Goal: Transaction & Acquisition: Purchase product/service

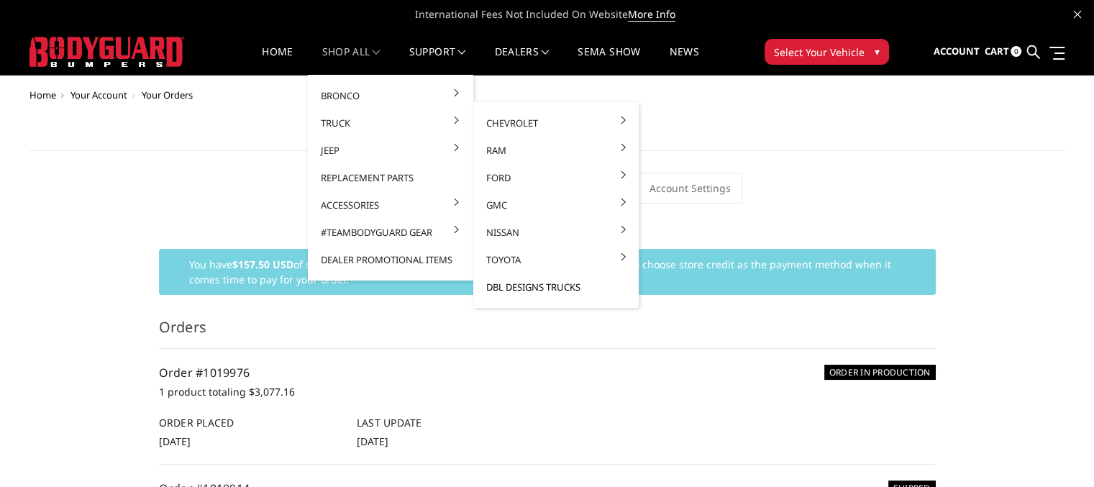
click at [560, 289] on link "DBL Designs Trucks" at bounding box center [556, 286] width 154 height 27
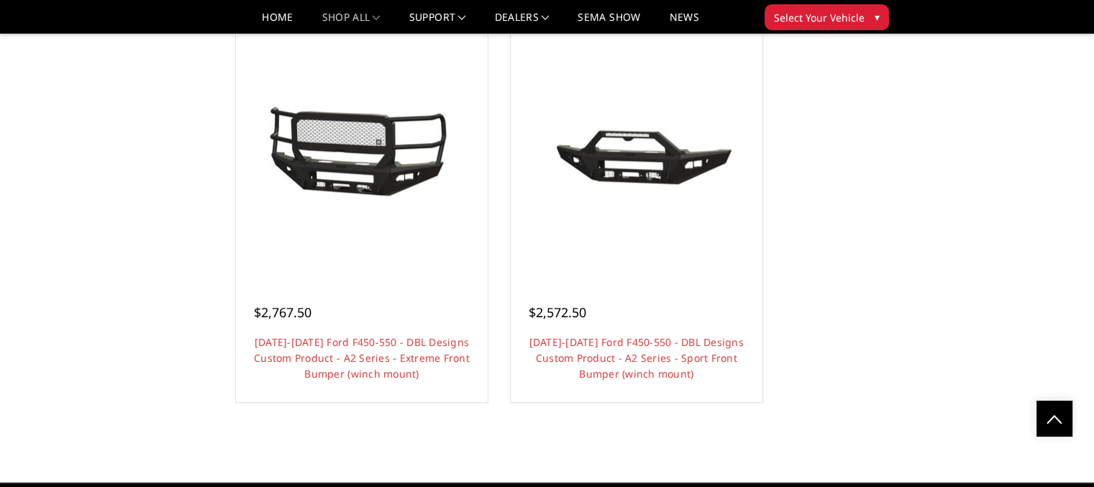
scroll to position [1630, 0]
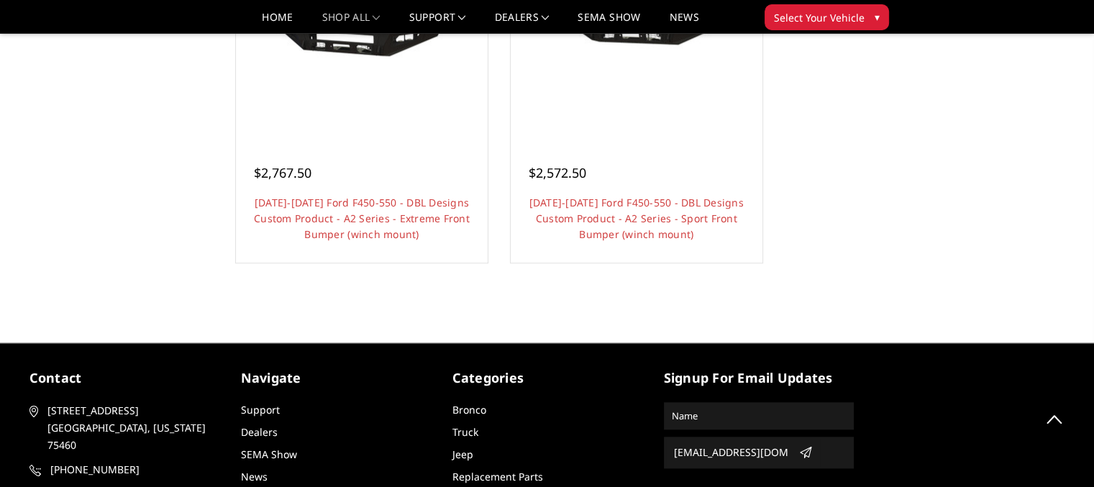
click at [626, 262] on link "Choose Options" at bounding box center [636, 274] width 109 height 27
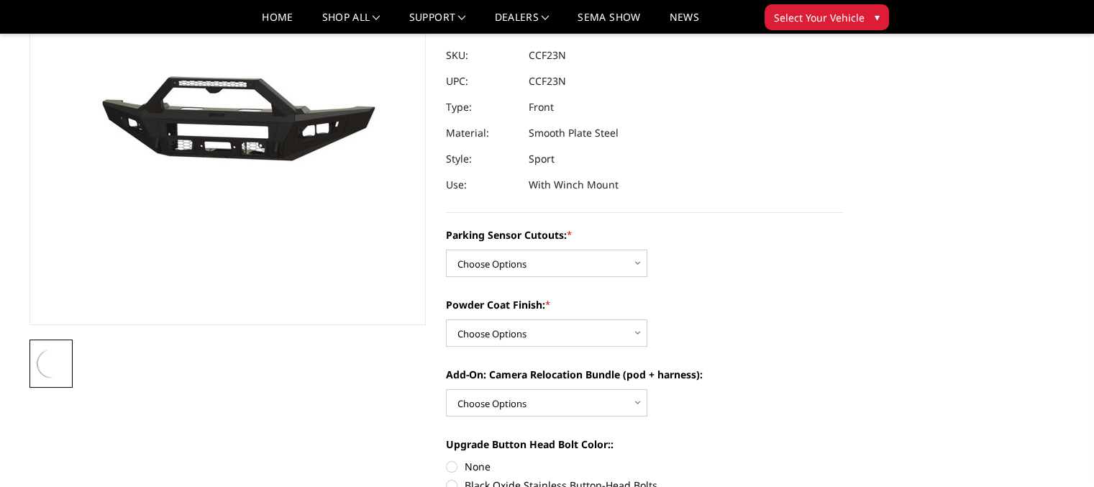
scroll to position [288, 0]
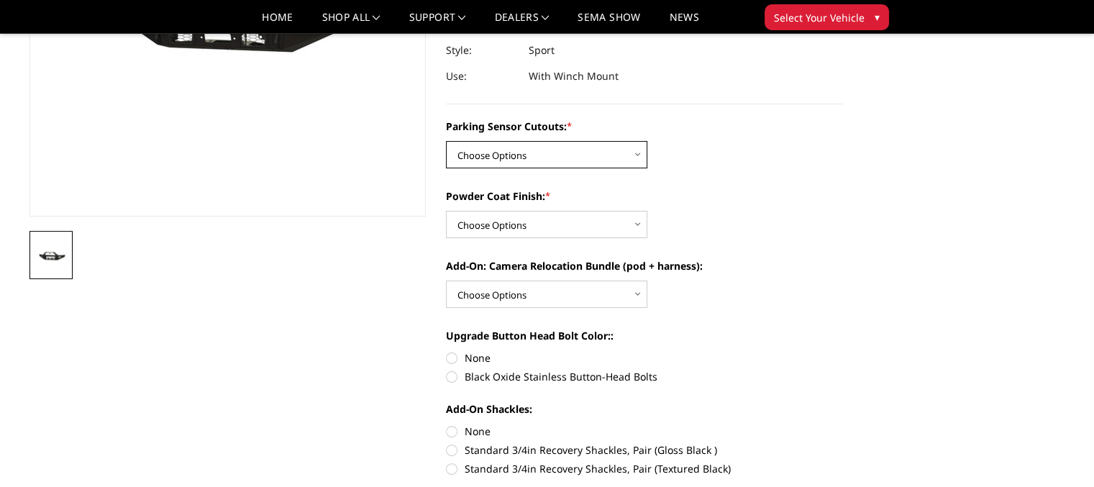
click at [637, 152] on select "Choose Options Yes - I have front parking sensors No - I do NOT have parking se…" at bounding box center [546, 154] width 201 height 27
select select "540"
click at [446, 141] on select "Choose Options Yes - I have front parking sensors No - I do NOT have parking se…" at bounding box center [546, 154] width 201 height 27
click at [641, 221] on select "Choose Options Bare metal (included) Texture Black Powder Coat" at bounding box center [546, 224] width 201 height 27
select select "518"
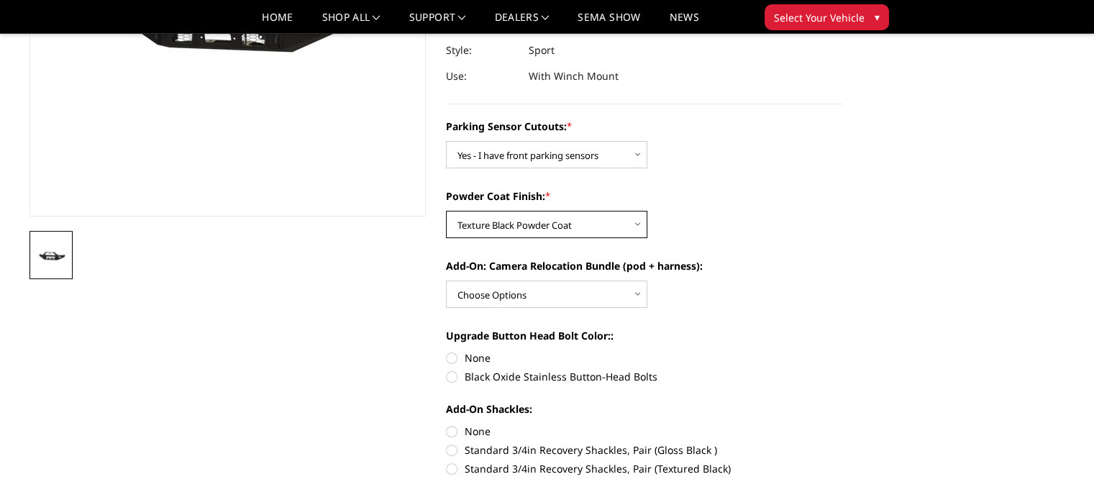
click at [446, 211] on select "Choose Options Bare metal (included) Texture Black Powder Coat" at bounding box center [546, 224] width 201 height 27
click at [634, 292] on select "Choose Options WITH front camera relocation harness + pod mount WITHOUT front c…" at bounding box center [546, 293] width 201 height 27
select select "1699"
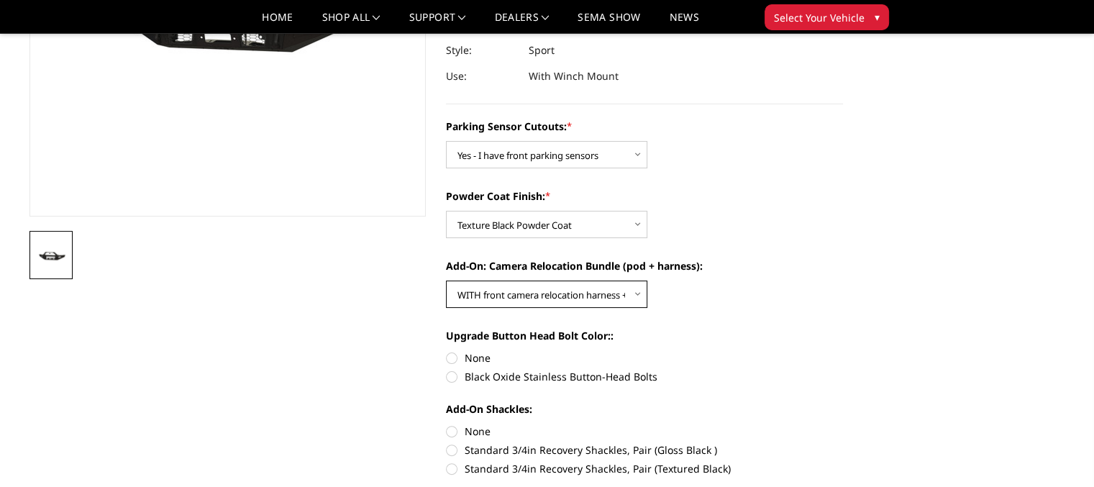
click at [446, 280] on select "Choose Options WITH front camera relocation harness + pod mount WITHOUT front c…" at bounding box center [546, 293] width 201 height 27
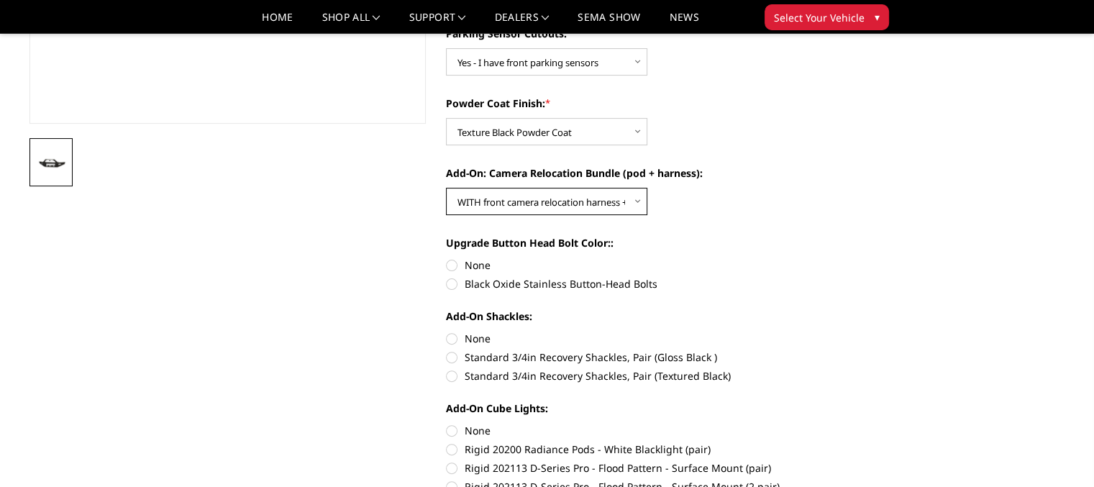
scroll to position [383, 0]
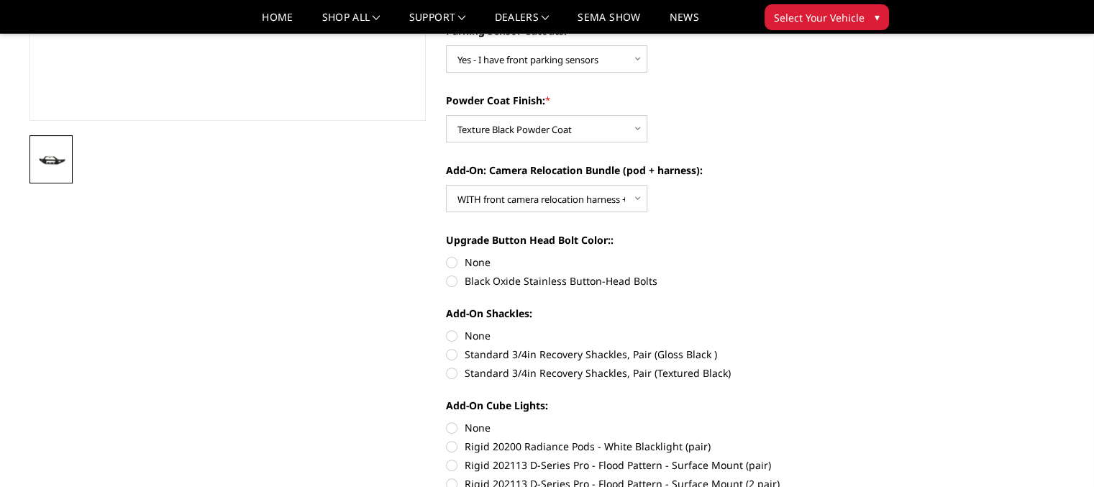
click at [452, 335] on label "None" at bounding box center [644, 335] width 397 height 15
click at [447, 329] on input "None" at bounding box center [446, 328] width 1 height 1
radio input "true"
click at [454, 428] on label "None" at bounding box center [644, 427] width 397 height 15
click at [447, 421] on input "None" at bounding box center [446, 420] width 1 height 1
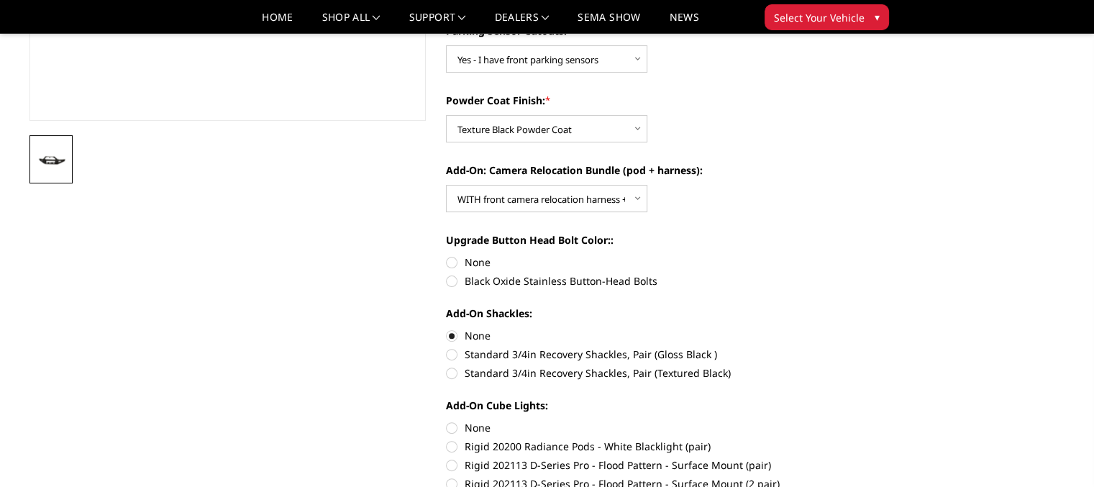
radio input "true"
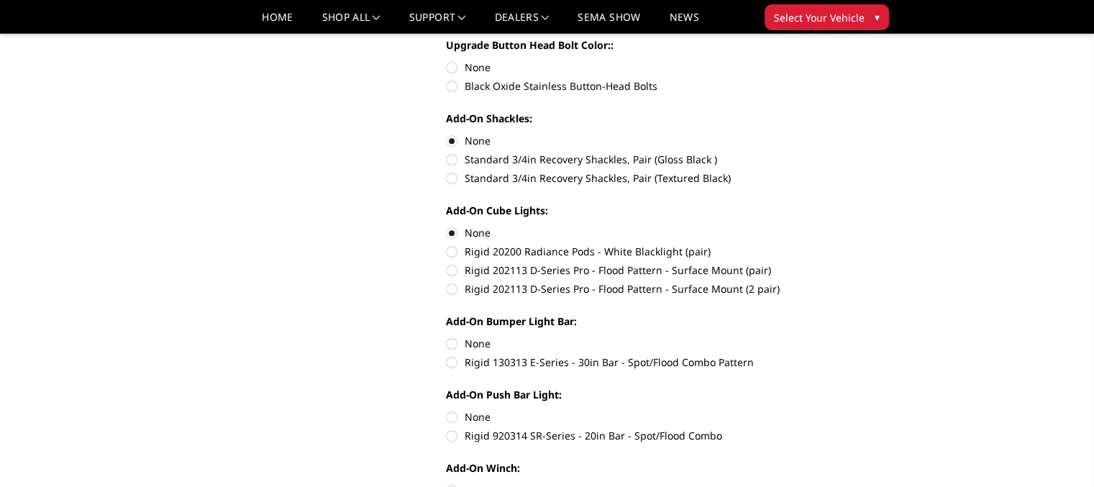
scroll to position [671, 0]
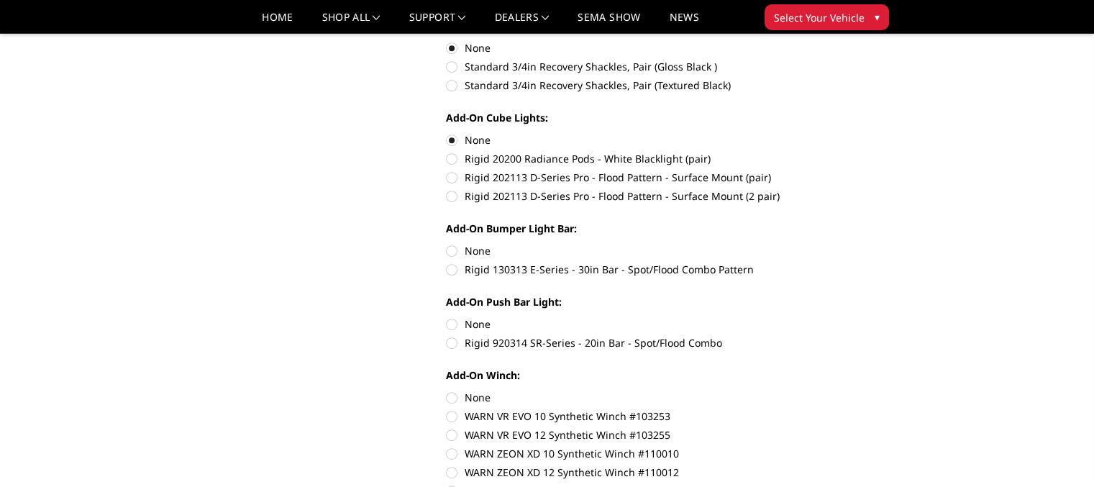
click at [452, 252] on label "None" at bounding box center [644, 250] width 397 height 15
click at [447, 244] on input "None" at bounding box center [446, 243] width 1 height 1
radio input "true"
click at [452, 323] on label "None" at bounding box center [644, 323] width 397 height 15
click at [447, 317] on input "None" at bounding box center [446, 316] width 1 height 1
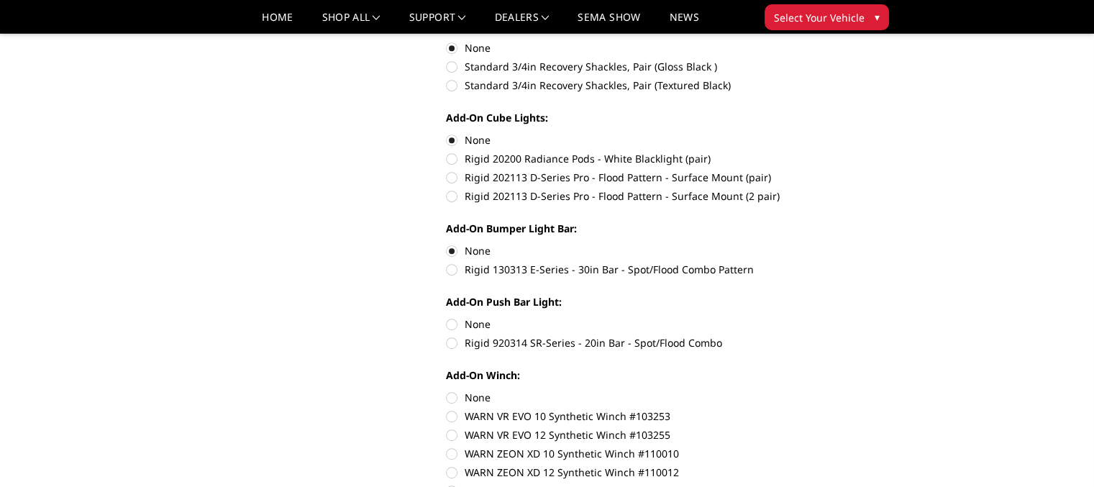
radio input "true"
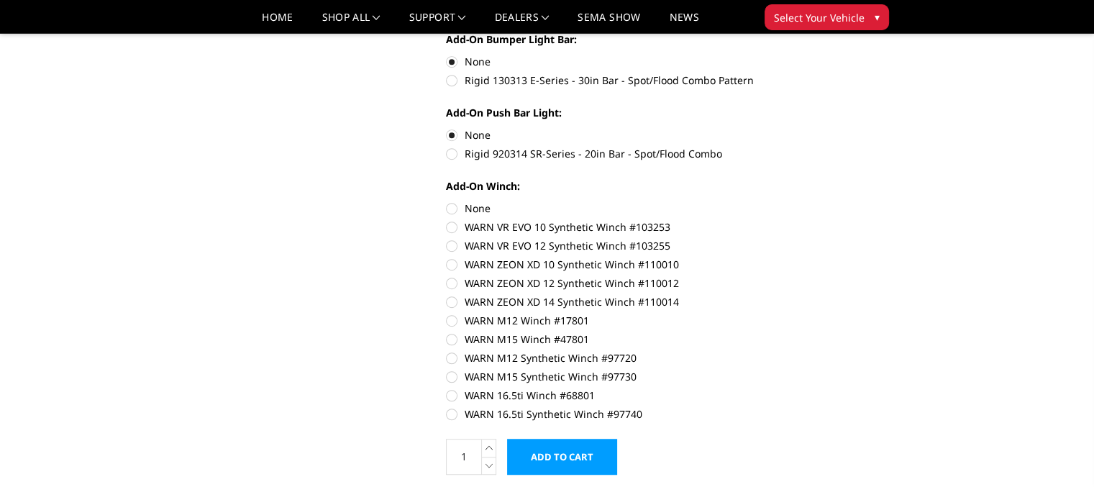
scroll to position [863, 0]
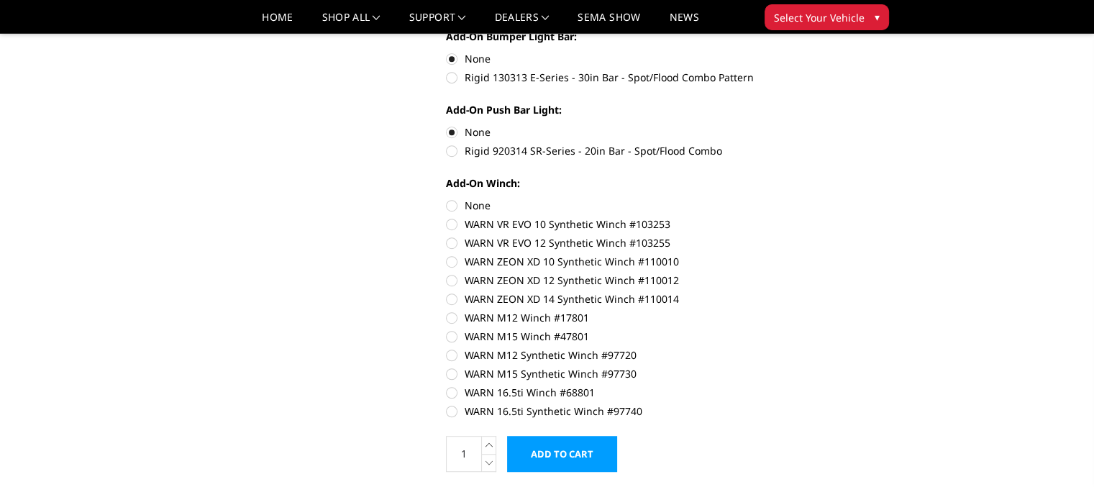
click at [452, 207] on label "None" at bounding box center [644, 205] width 397 height 15
click at [447, 198] on input "None" at bounding box center [446, 198] width 1 height 1
radio input "true"
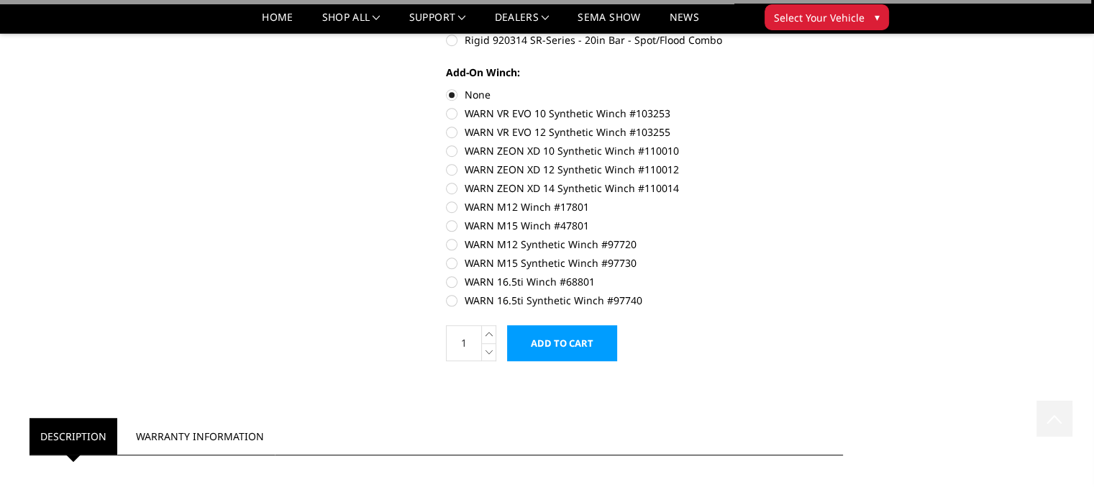
scroll to position [1054, 0]
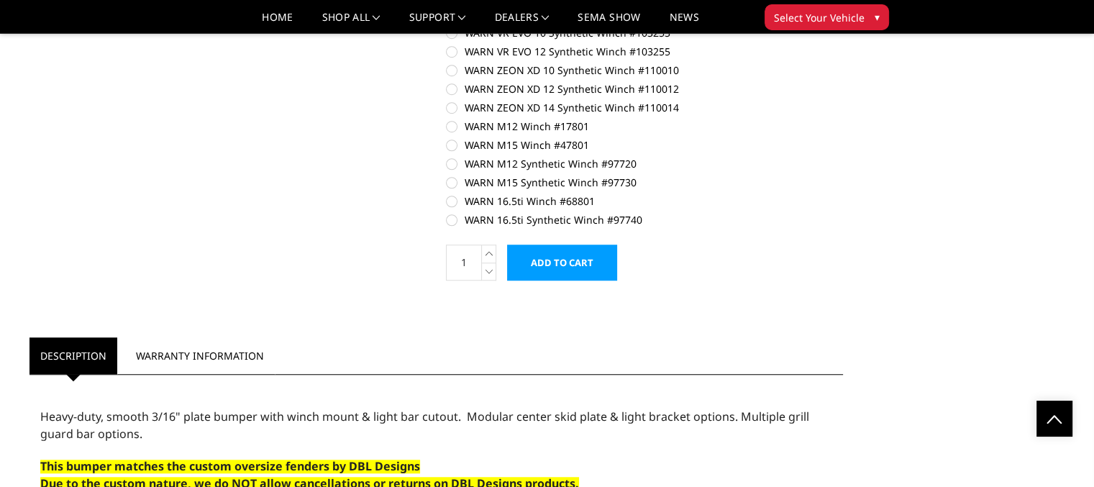
click at [582, 261] on input "Add to Cart" at bounding box center [562, 263] width 110 height 36
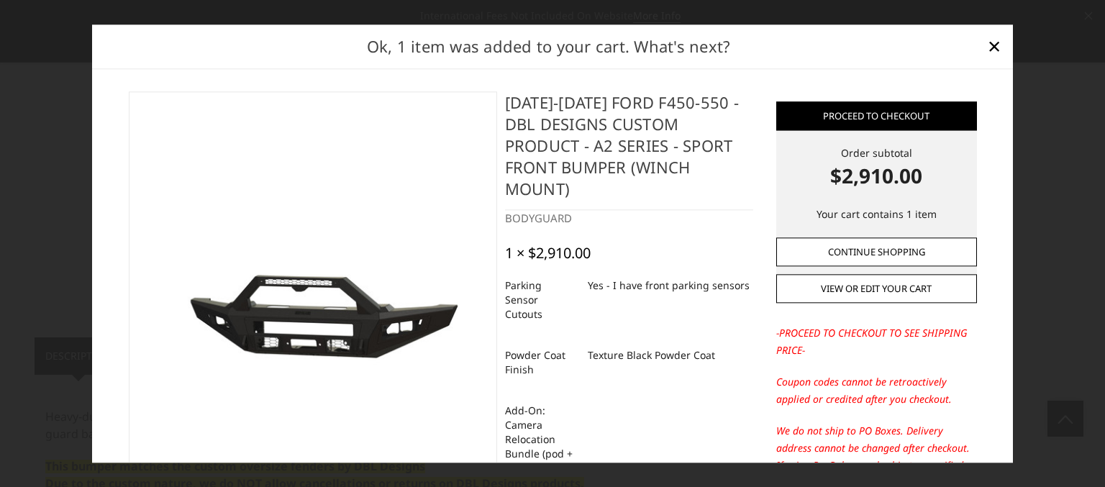
click at [875, 252] on link "Continue Shopping" at bounding box center [876, 251] width 201 height 29
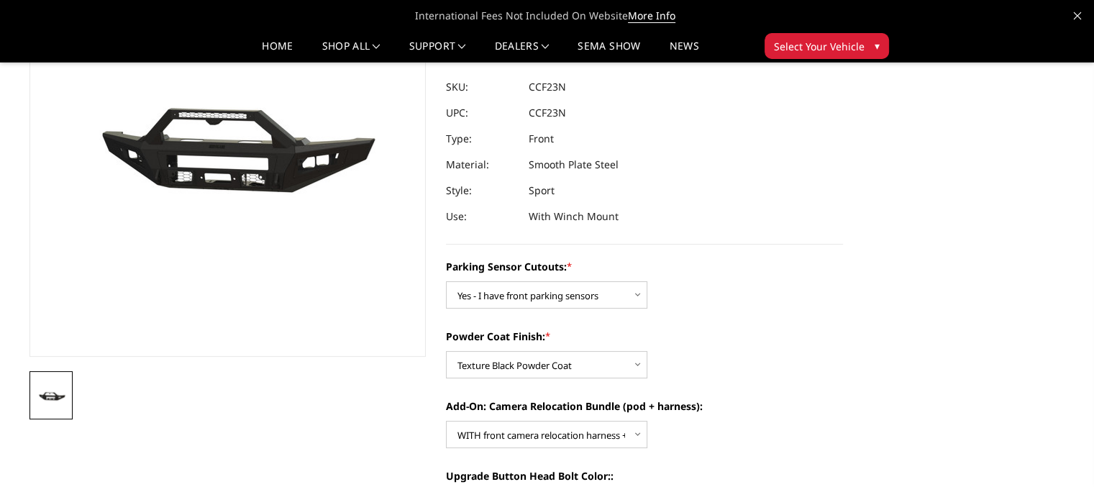
scroll to position [0, 0]
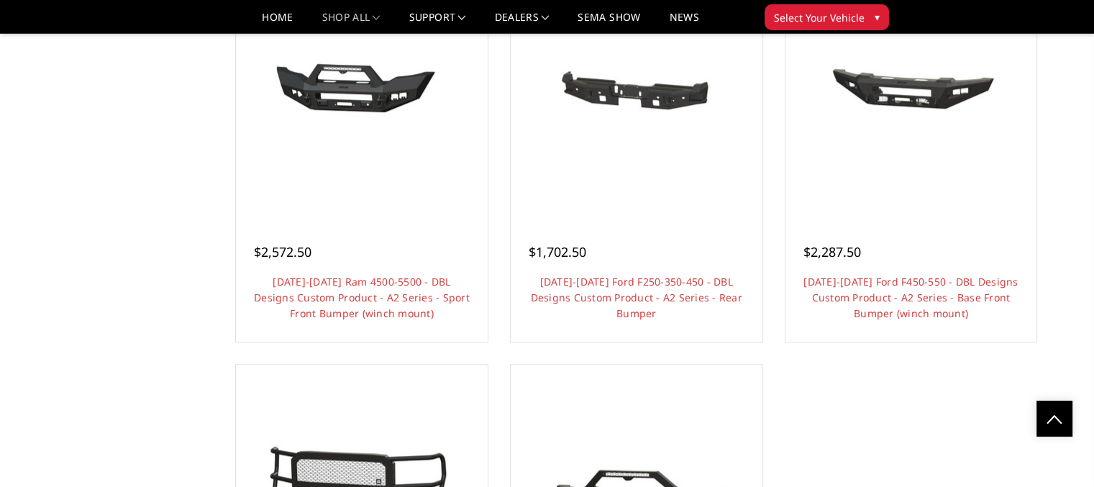
scroll to position [1054, 0]
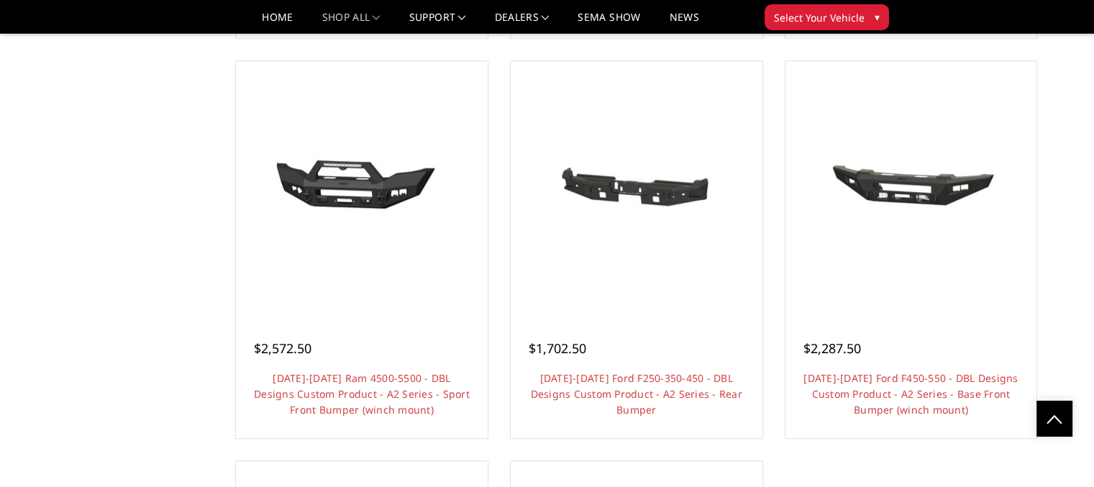
click at [630, 437] on link "Choose Options" at bounding box center [636, 450] width 109 height 27
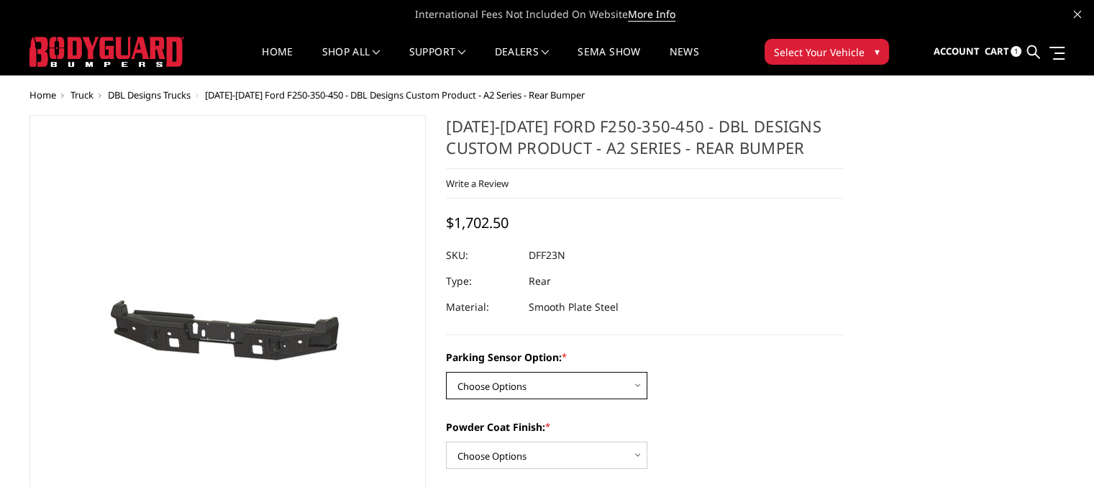
click at [640, 386] on select "Choose Options Yes - With sensor cutouts No - Without sensor cutouts" at bounding box center [546, 385] width 201 height 27
select select "564"
click at [446, 372] on select "Choose Options Yes - With sensor cutouts No - Without sensor cutouts" at bounding box center [546, 385] width 201 height 27
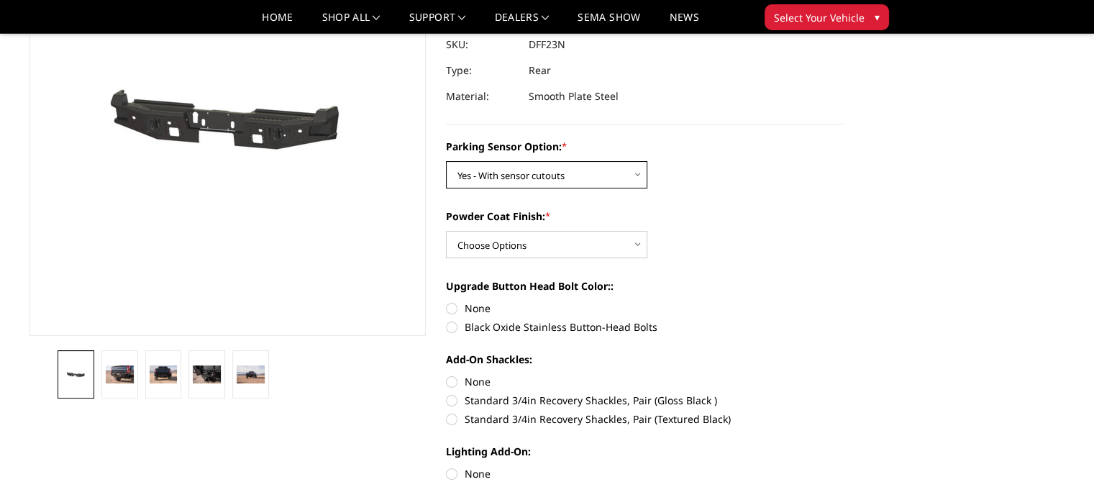
scroll to position [191, 0]
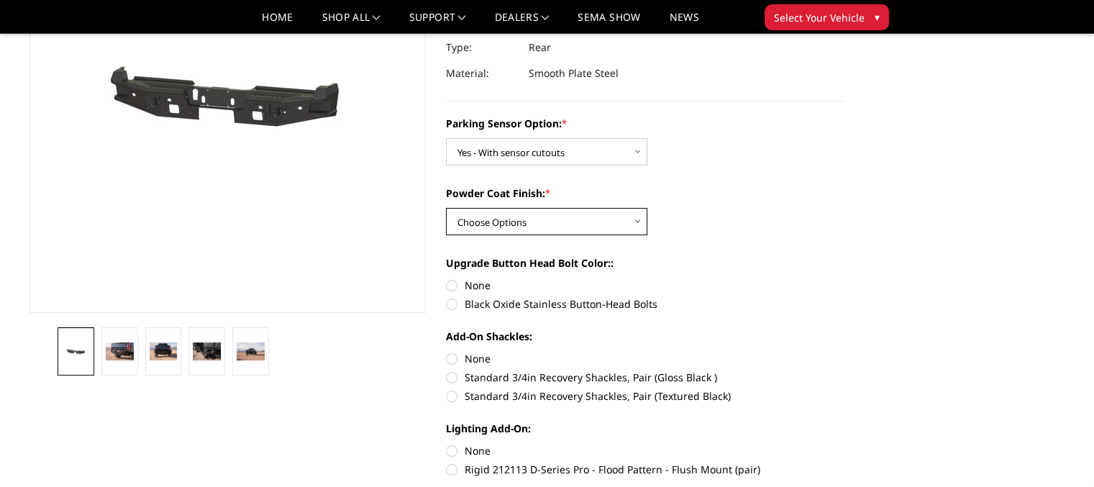
click at [639, 221] on select "Choose Options Bare metal (included) Texture black powder coat" at bounding box center [546, 221] width 201 height 27
select select "549"
click at [446, 208] on select "Choose Options Bare metal (included) Texture black powder coat" at bounding box center [546, 221] width 201 height 27
click at [451, 286] on label "None" at bounding box center [644, 285] width 397 height 15
click at [447, 278] on input "None" at bounding box center [446, 278] width 1 height 1
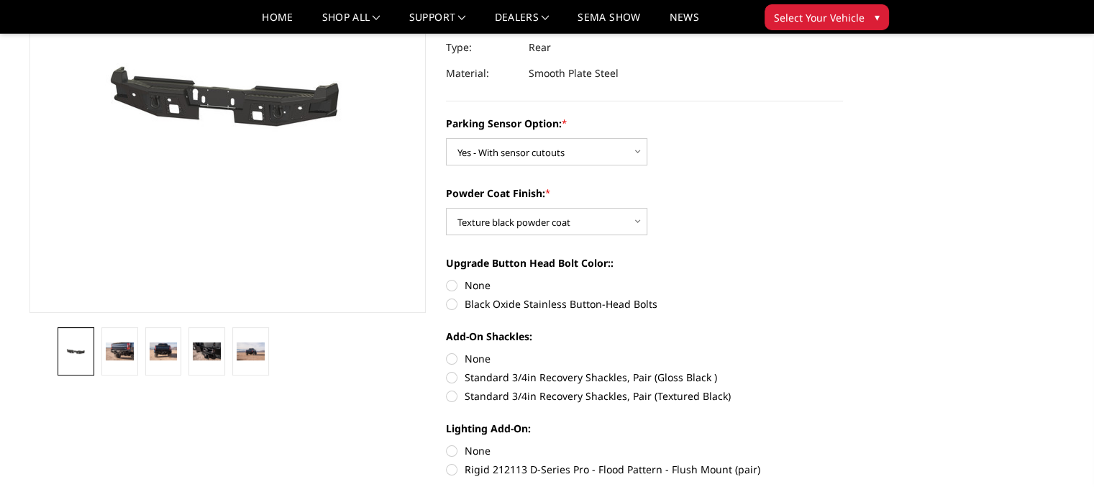
radio input "true"
click at [452, 357] on label "None" at bounding box center [644, 358] width 397 height 15
click at [447, 352] on input "None" at bounding box center [446, 351] width 1 height 1
radio input "true"
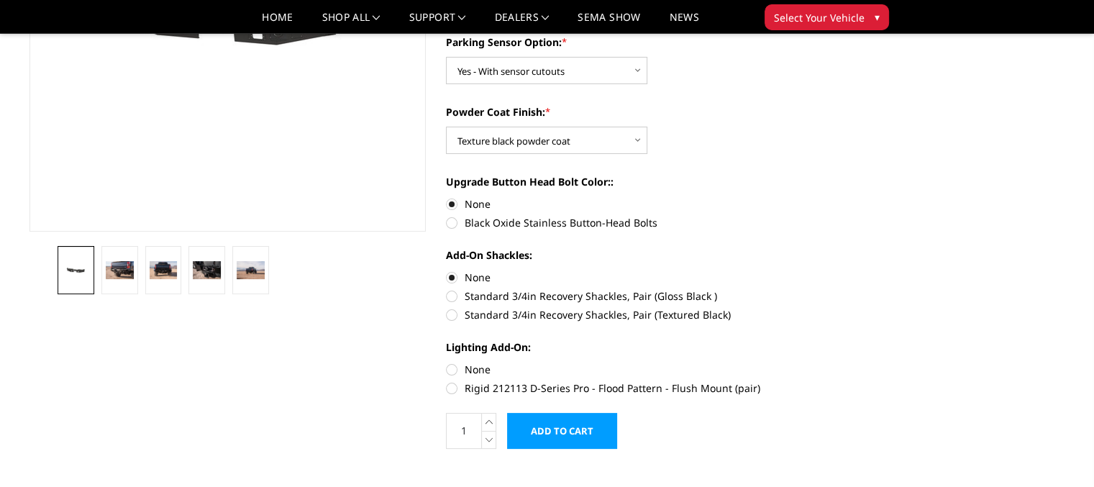
scroll to position [288, 0]
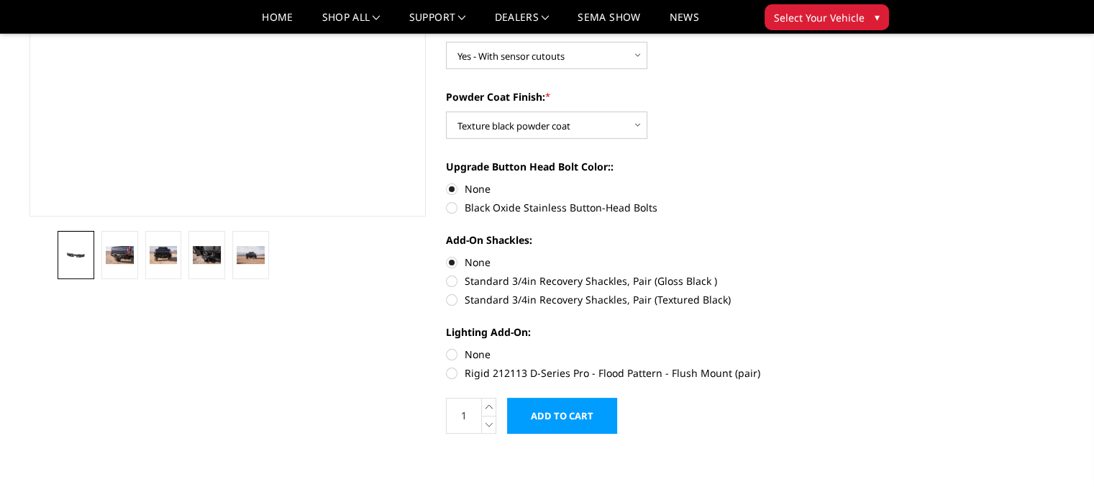
click at [450, 353] on label "None" at bounding box center [644, 354] width 397 height 15
click at [447, 347] on input "None" at bounding box center [446, 347] width 1 height 1
radio input "true"
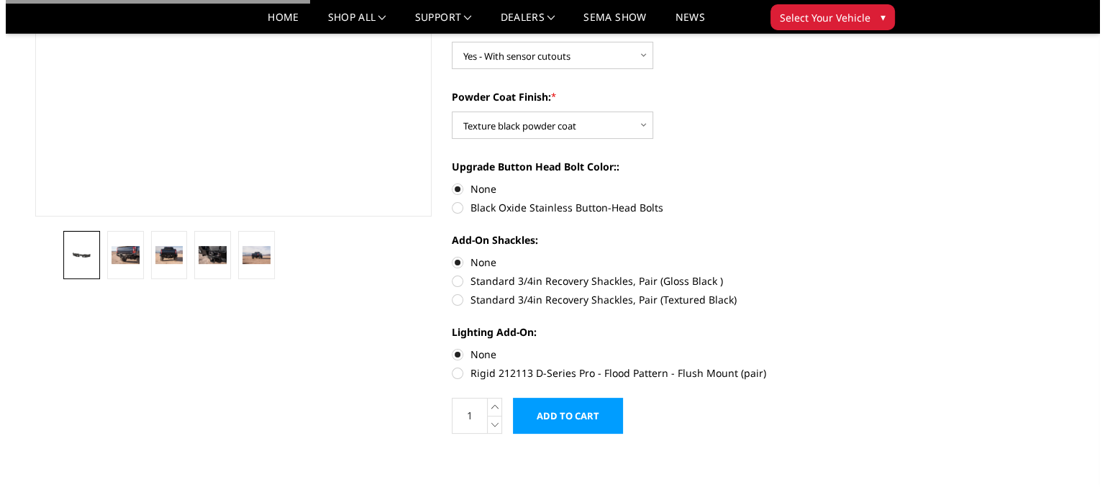
scroll to position [383, 0]
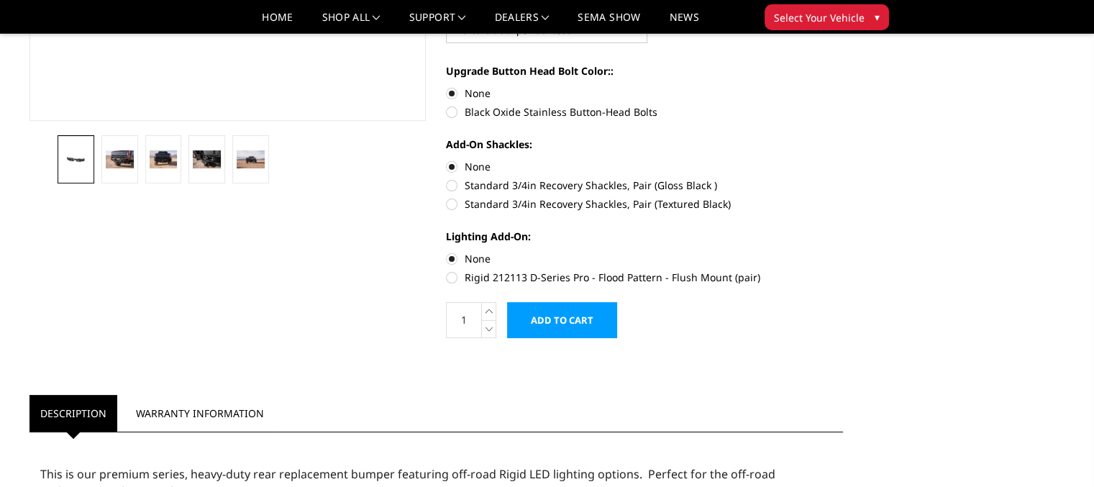
click at [563, 321] on input "Add to Cart" at bounding box center [562, 320] width 110 height 36
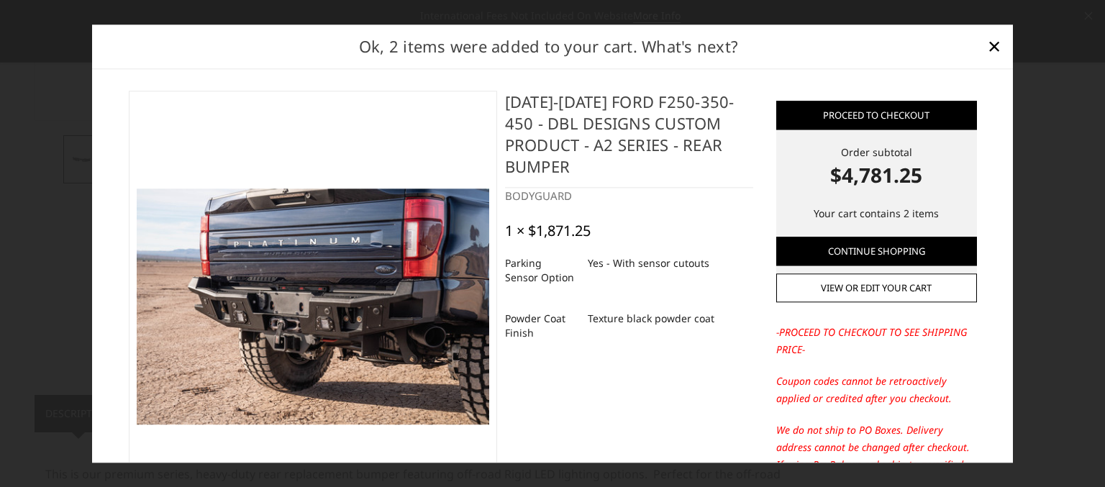
scroll to position [0, 0]
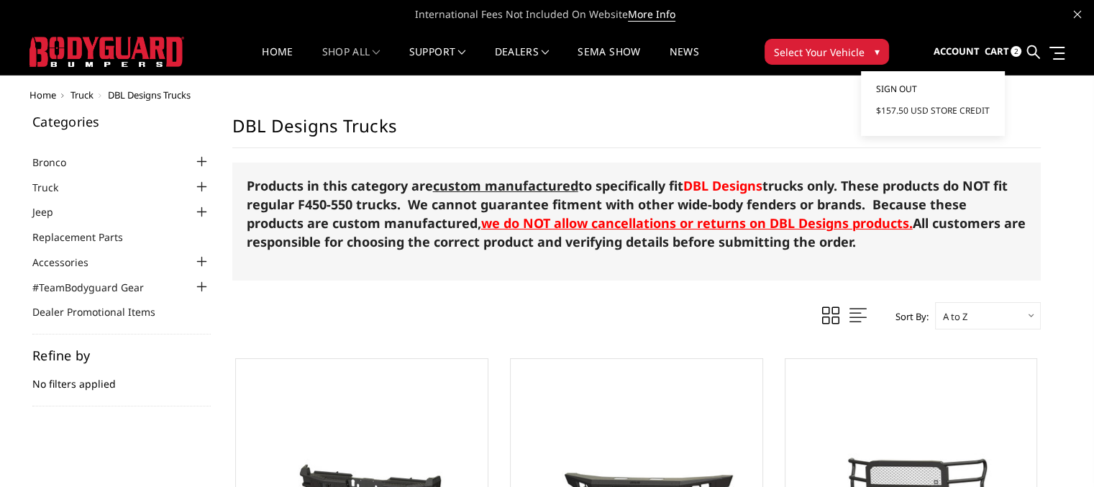
click at [891, 90] on span "Sign out" at bounding box center [895, 89] width 41 height 12
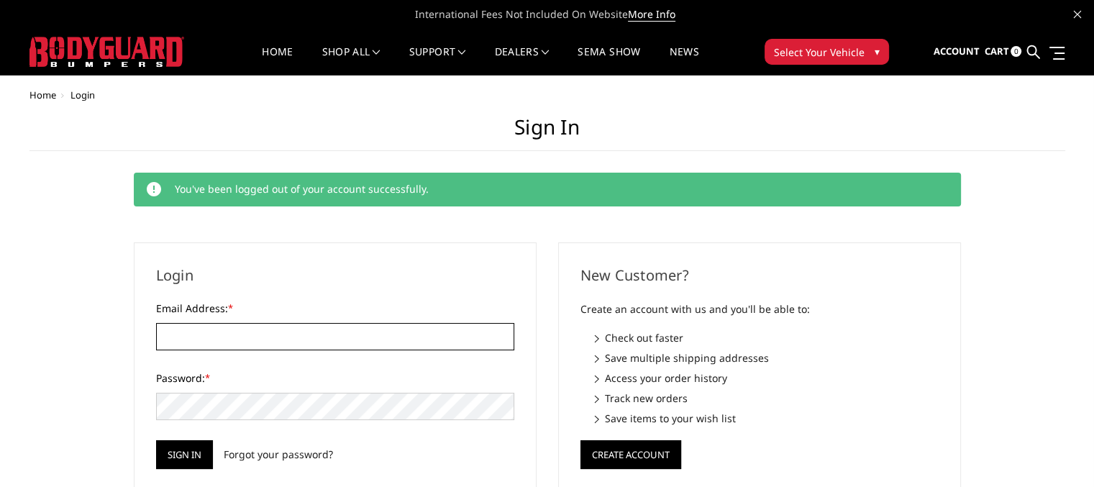
type input "[EMAIL_ADDRESS][DOMAIN_NAME]"
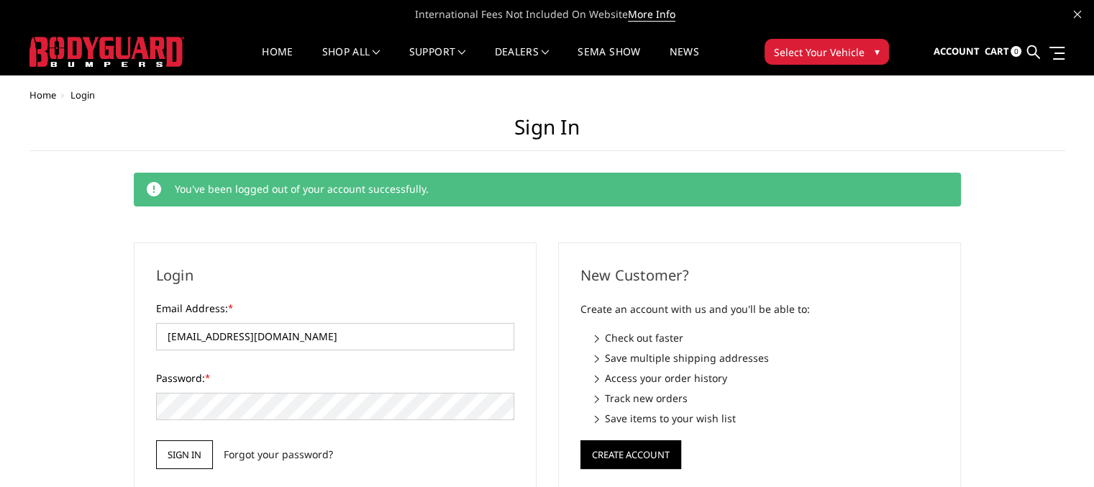
click at [180, 452] on input "Sign in" at bounding box center [184, 454] width 57 height 29
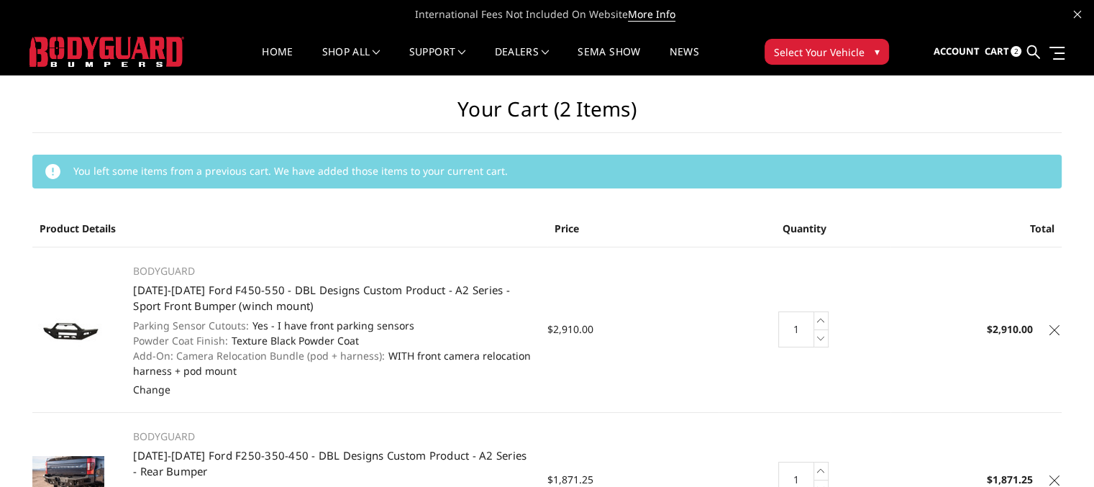
click at [1007, 48] on span "Cart" at bounding box center [996, 51] width 24 height 13
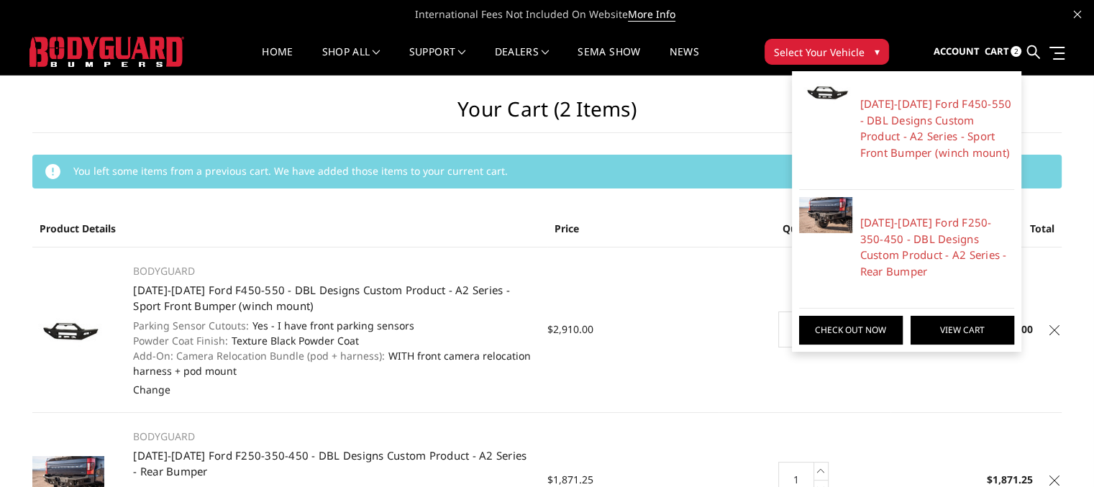
click at [961, 326] on link "View Cart" at bounding box center [962, 330] width 104 height 29
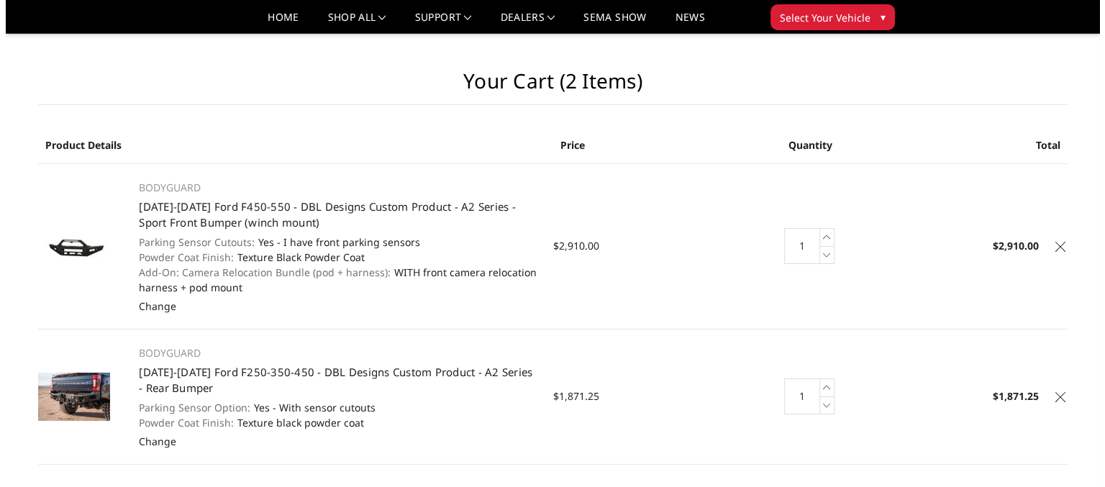
scroll to position [96, 0]
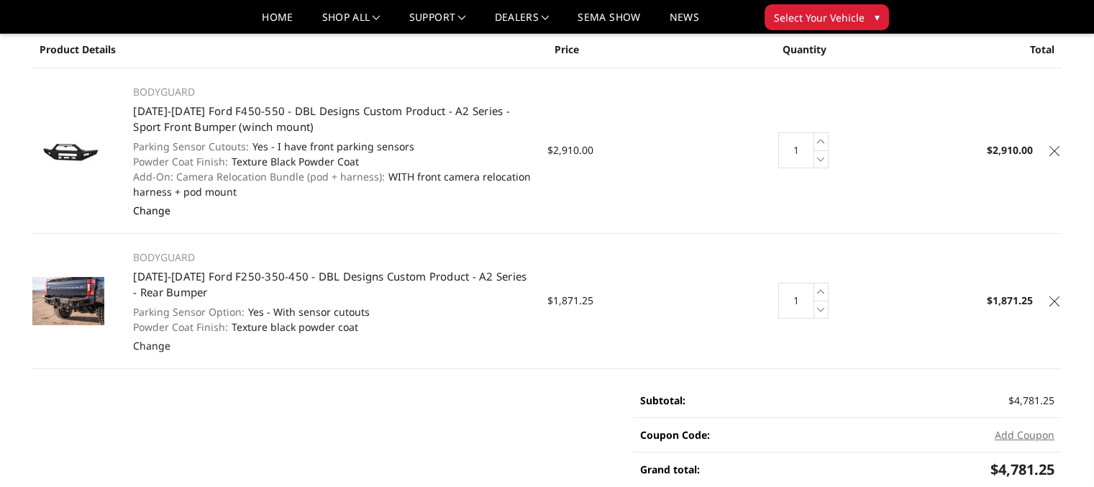
click at [147, 211] on link "Change" at bounding box center [151, 211] width 37 height 14
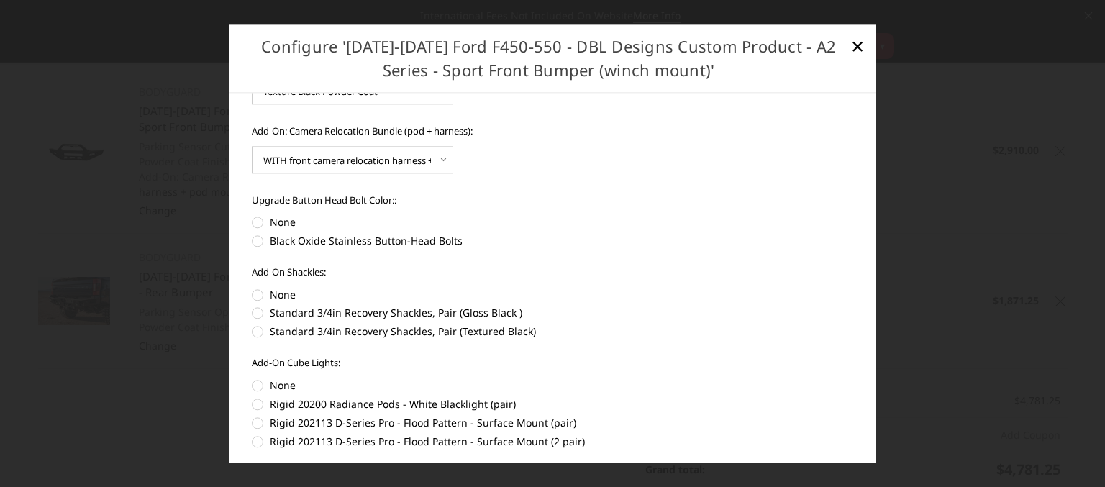
scroll to position [191, 0]
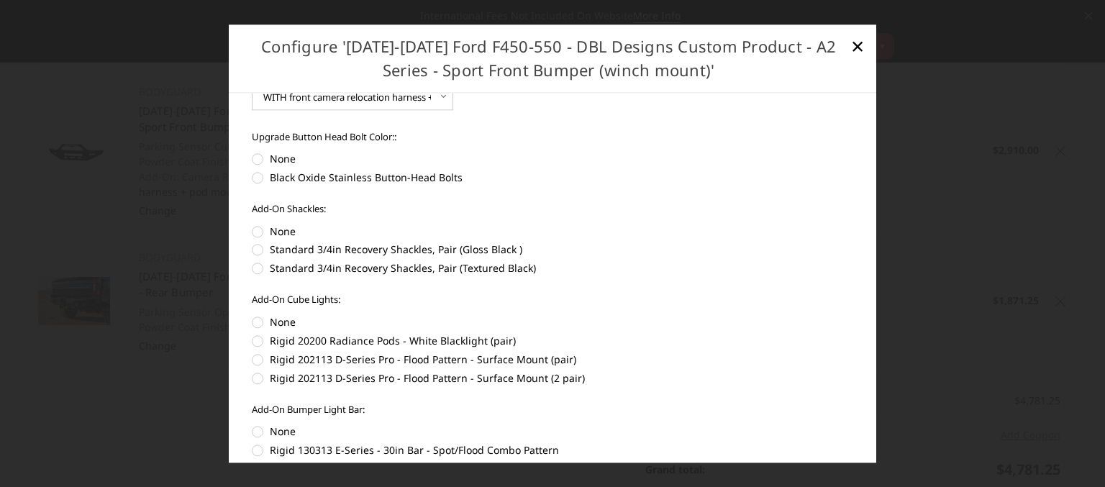
click at [256, 160] on label "None" at bounding box center [553, 158] width 602 height 15
click at [252, 342] on input "None" at bounding box center [252, 342] width 1 height 1
radio input "true"
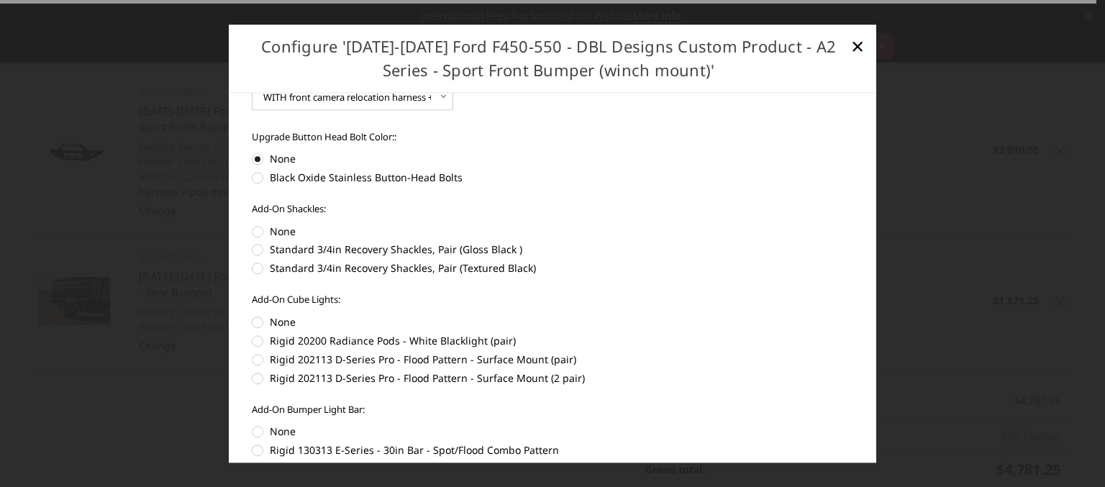
click at [257, 232] on label "None" at bounding box center [553, 231] width 602 height 15
click at [252, 415] on input "None" at bounding box center [252, 415] width 1 height 1
radio input "true"
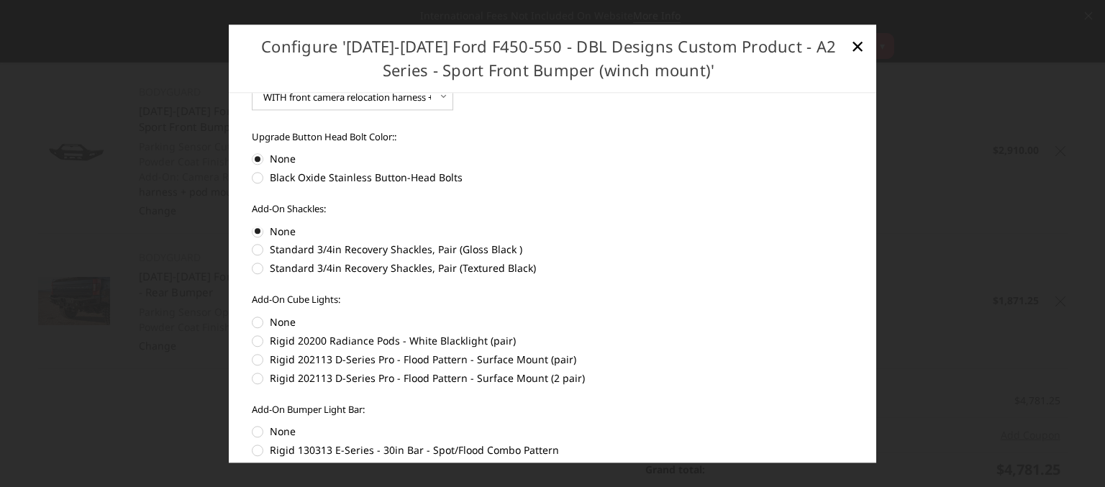
click at [257, 322] on label "None" at bounding box center [553, 321] width 602 height 15
radio input "true"
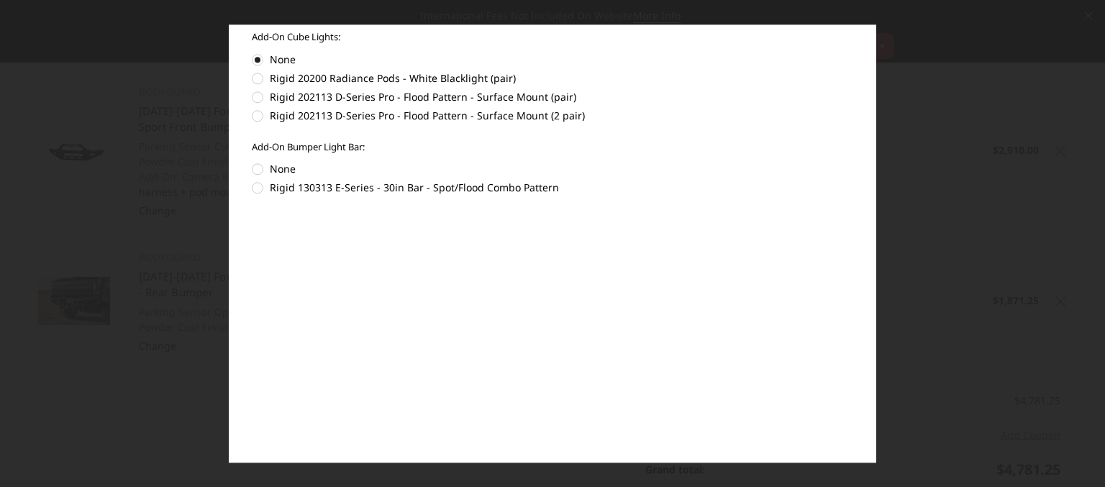
click at [257, 168] on label "None" at bounding box center [553, 169] width 602 height 15
click at [252, 353] on input "None" at bounding box center [252, 353] width 1 height 1
radio input "true"
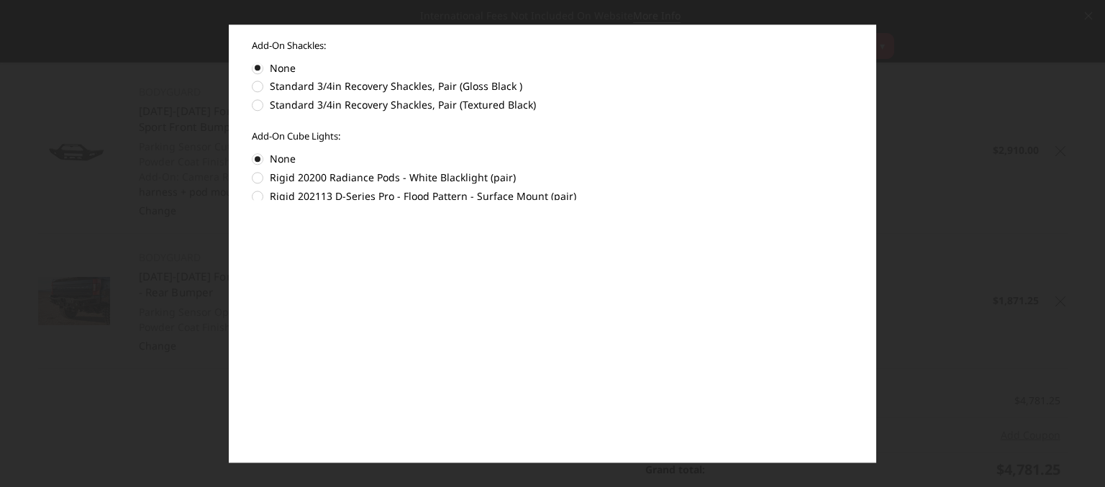
scroll to position [0, 0]
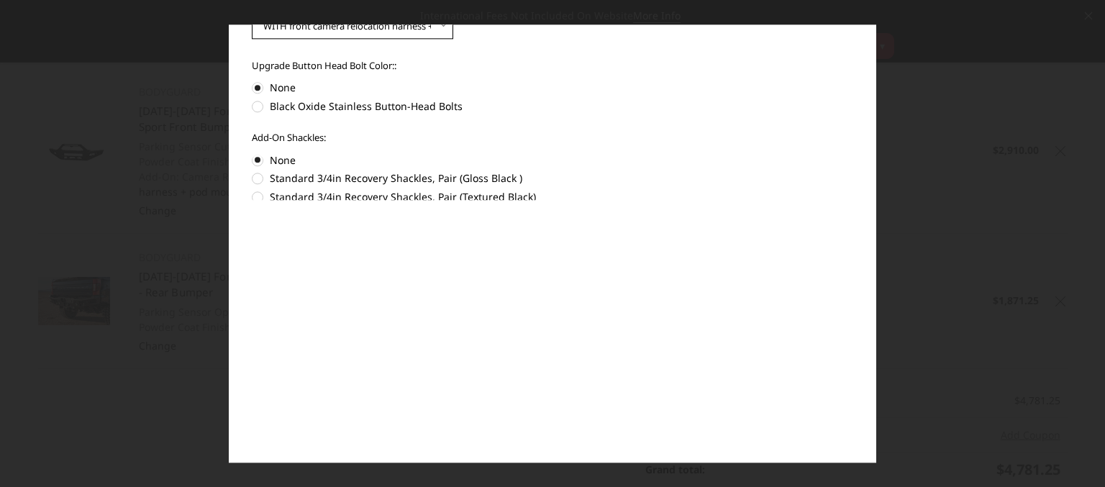
click at [326, 29] on select "Choose Options WITH front camera relocation harness + pod mount WITHOUT front c…" at bounding box center [352, 25] width 201 height 27
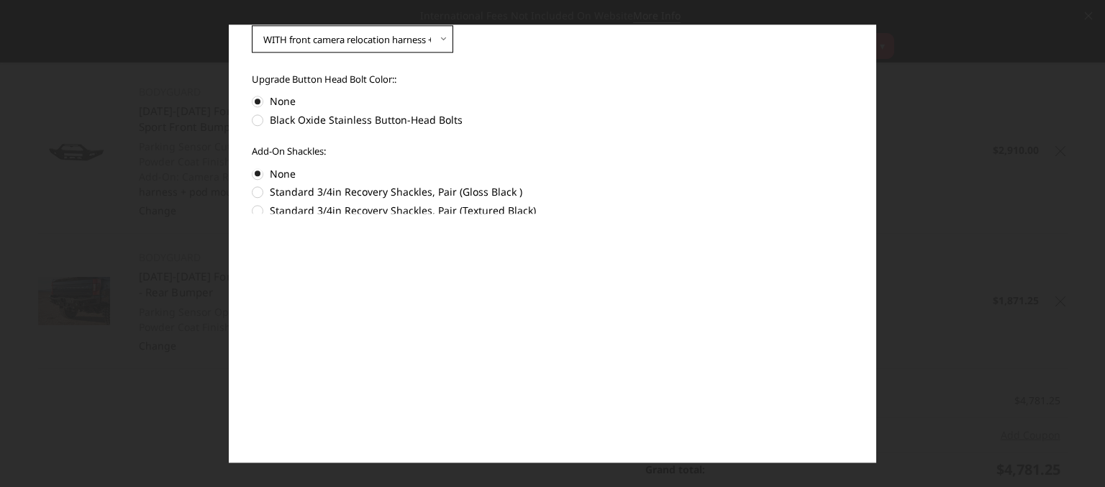
select select "1700"
click at [252, 25] on select "Choose Options WITH front camera relocation harness + pod mount WITHOUT front c…" at bounding box center [352, 38] width 201 height 27
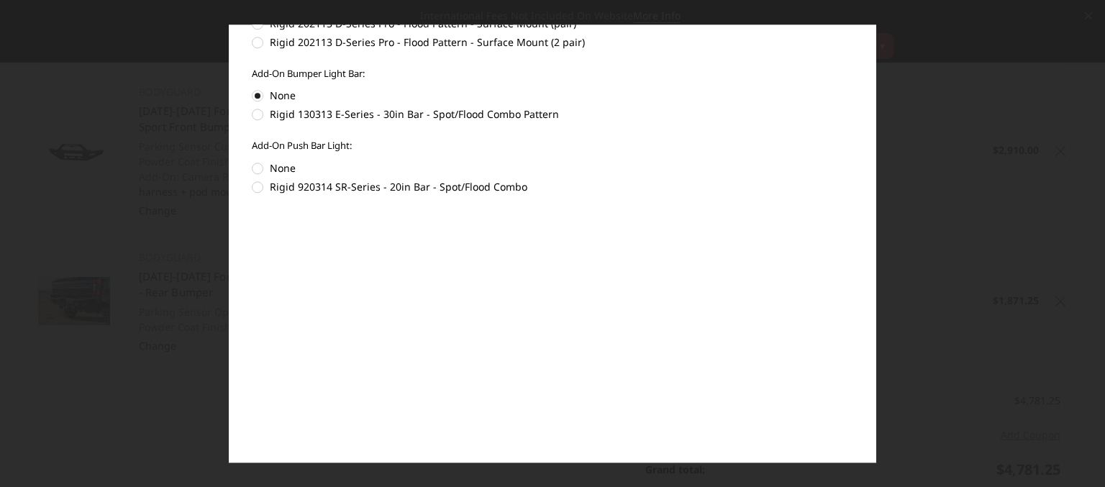
scroll to position [586, 0]
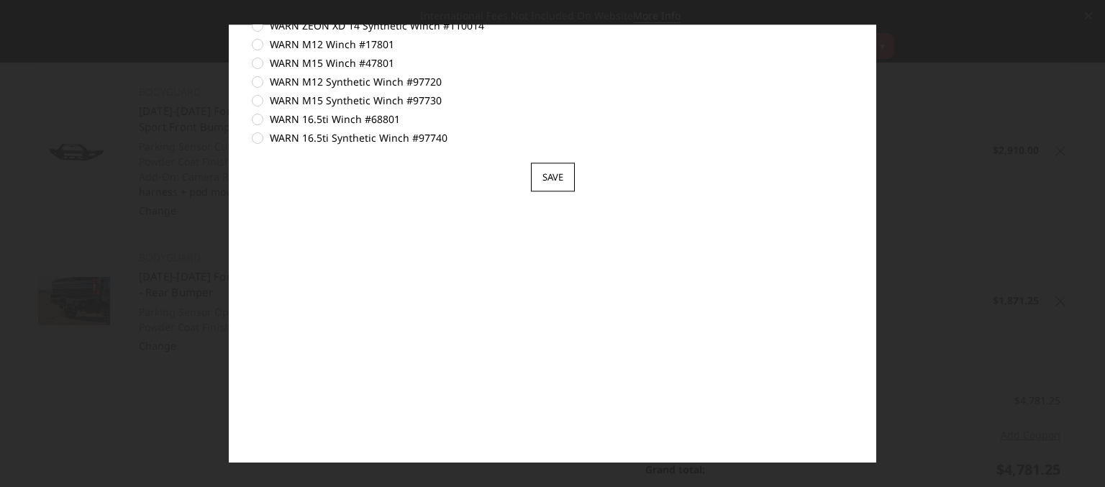
click at [551, 179] on input "Save" at bounding box center [553, 177] width 44 height 29
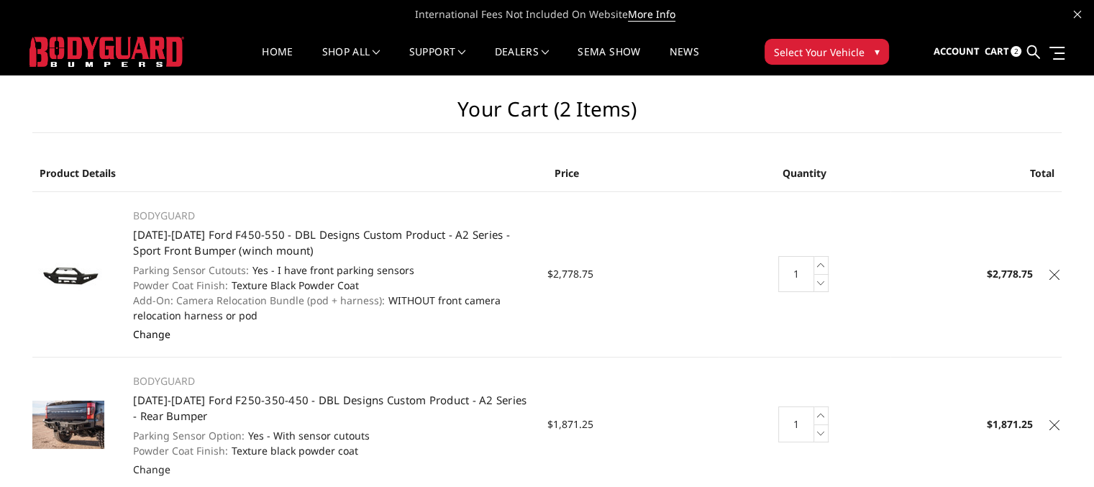
click at [148, 335] on link "Change" at bounding box center [151, 334] width 37 height 14
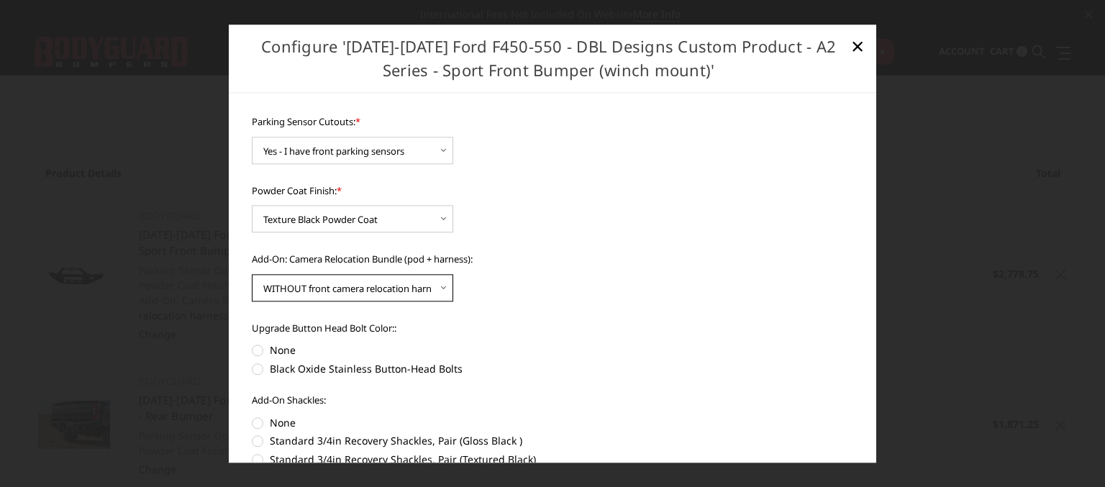
click at [442, 287] on select "Choose Options WITH front camera relocation harness + pod mount WITHOUT front c…" at bounding box center [352, 287] width 201 height 27
select select "1699"
click at [252, 274] on select "Choose Options WITH front camera relocation harness + pod mount WITHOUT front c…" at bounding box center [352, 287] width 201 height 27
click at [257, 350] on label "None" at bounding box center [553, 349] width 602 height 15
click at [252, 343] on input "None" at bounding box center [252, 342] width 1 height 1
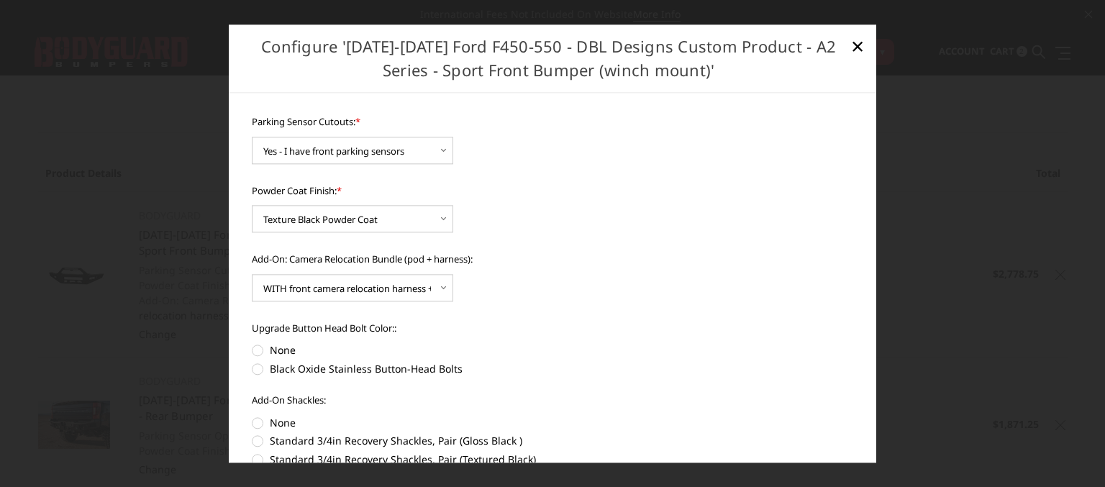
radio input "true"
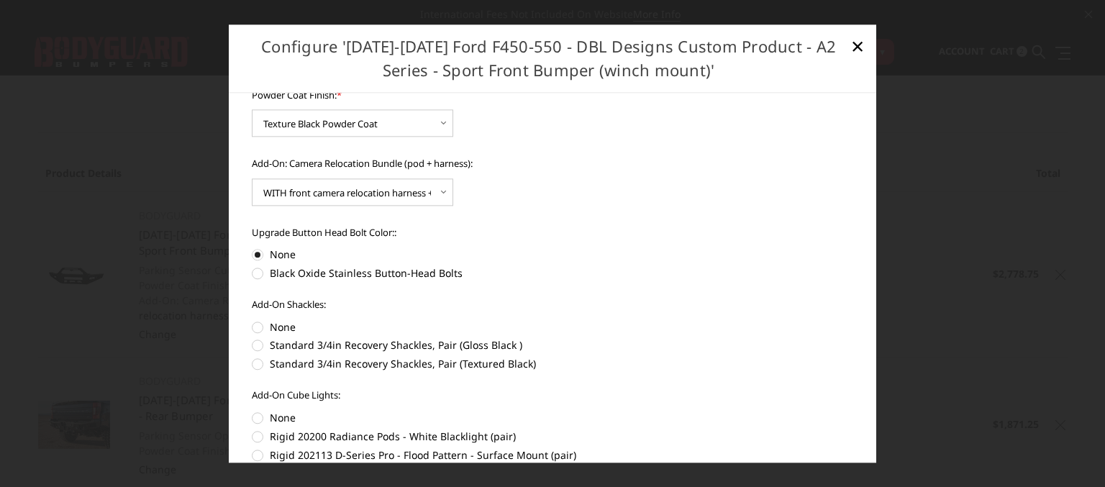
click at [257, 329] on label "None" at bounding box center [553, 326] width 602 height 15
click at [252, 415] on input "None" at bounding box center [252, 415] width 1 height 1
radio input "true"
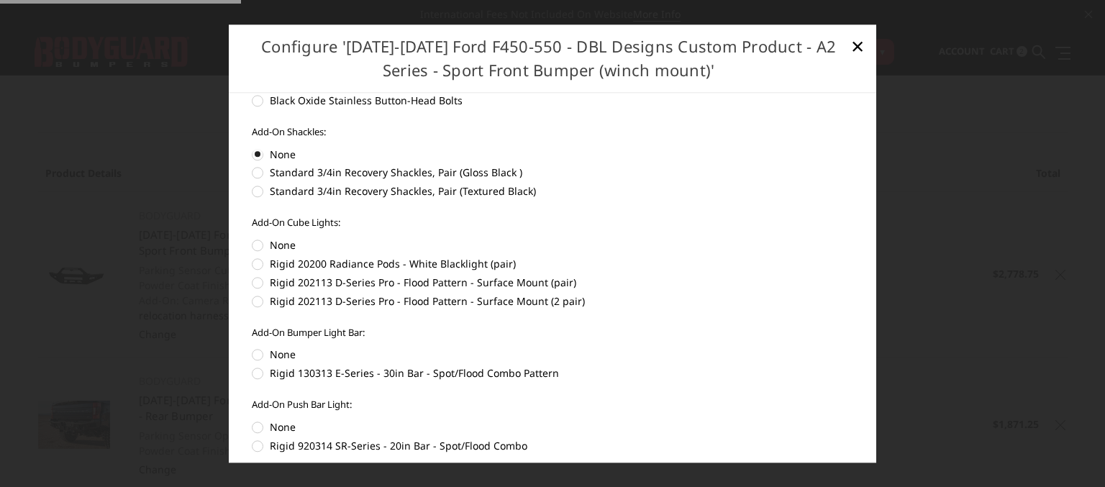
scroll to position [288, 0]
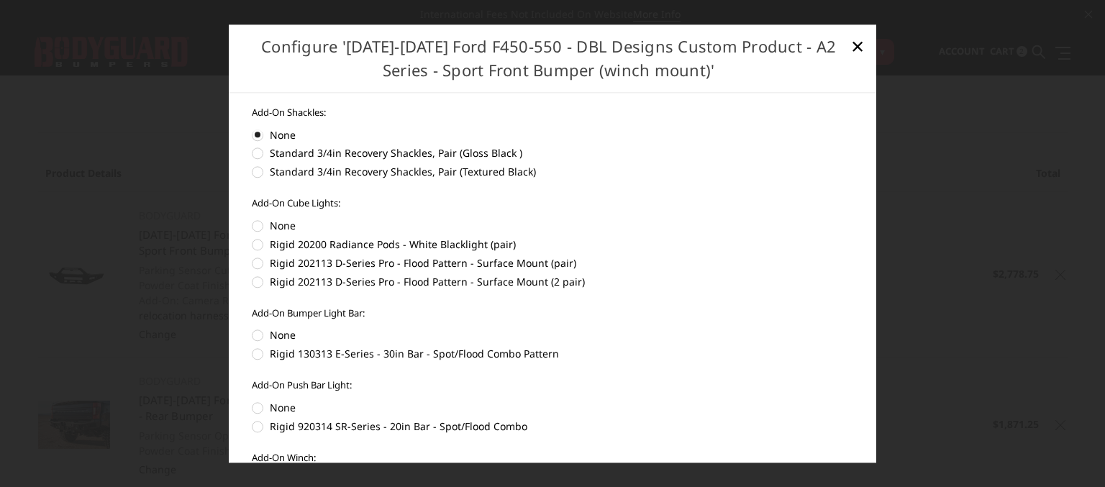
click at [257, 226] on label "None" at bounding box center [553, 225] width 602 height 15
radio input "true"
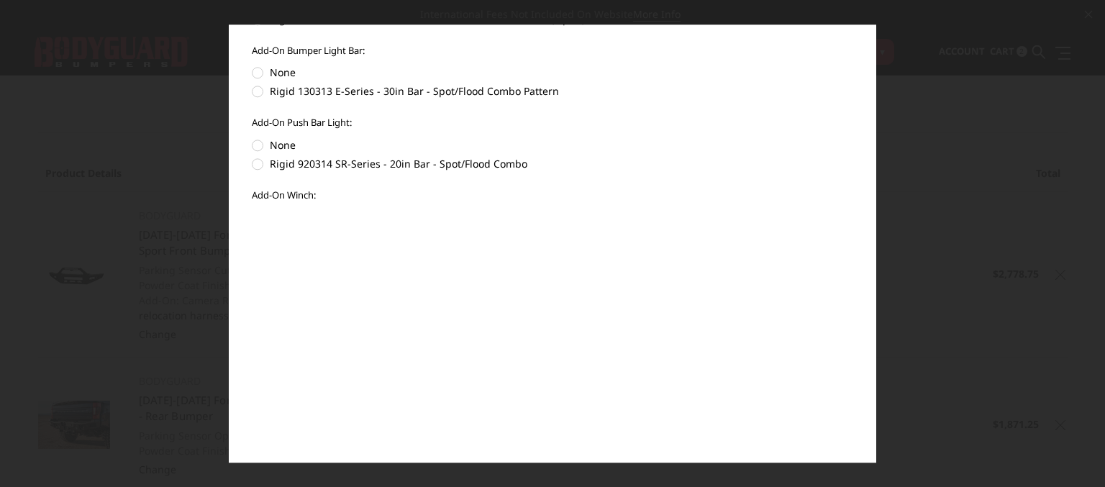
click at [256, 70] on label "None" at bounding box center [553, 72] width 602 height 15
click at [252, 353] on input "None" at bounding box center [252, 353] width 1 height 1
radio input "true"
click at [256, 145] on label "None" at bounding box center [553, 144] width 602 height 15
click at [252, 425] on input "None" at bounding box center [252, 425] width 1 height 1
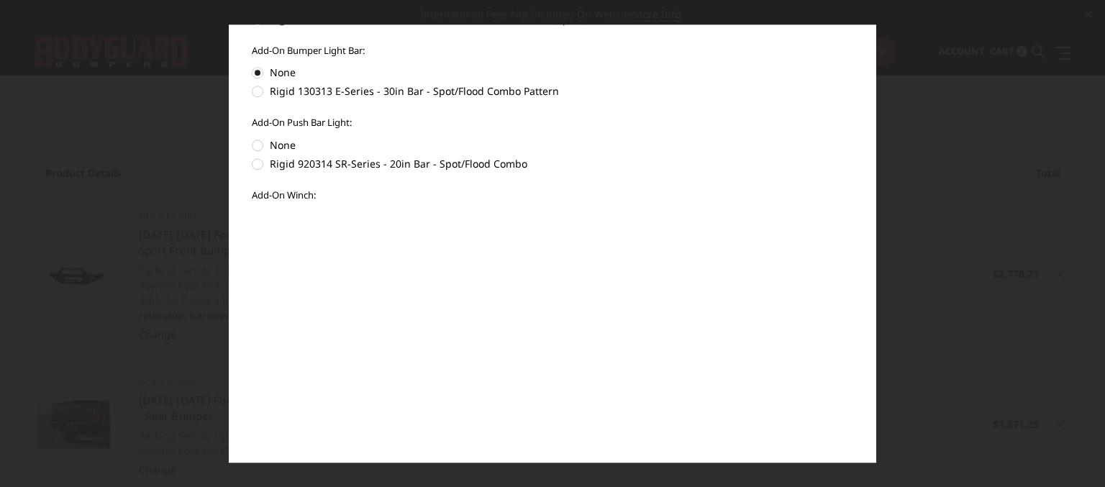
radio input "true"
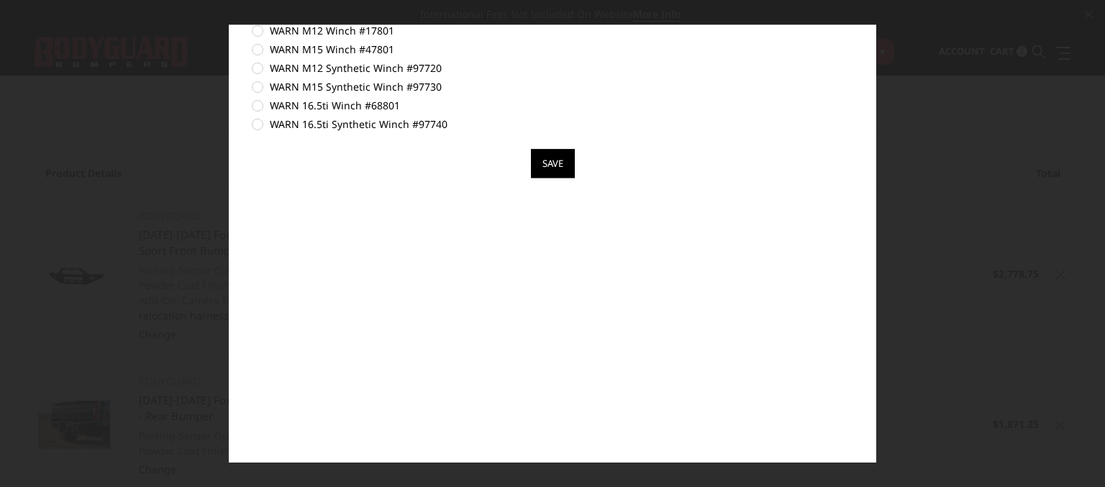
scroll to position [394, 0]
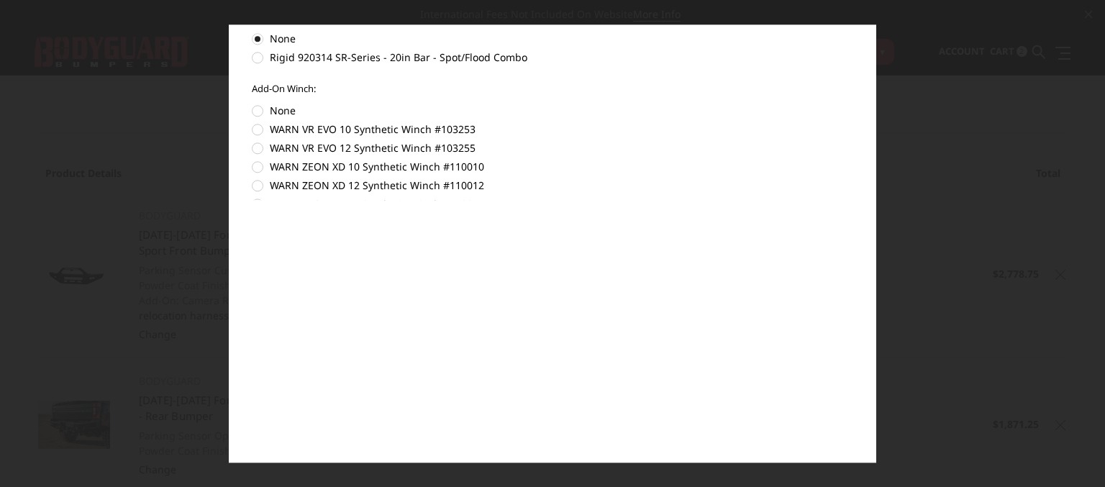
click at [257, 109] on label "None" at bounding box center [553, 111] width 602 height 15
radio input "true"
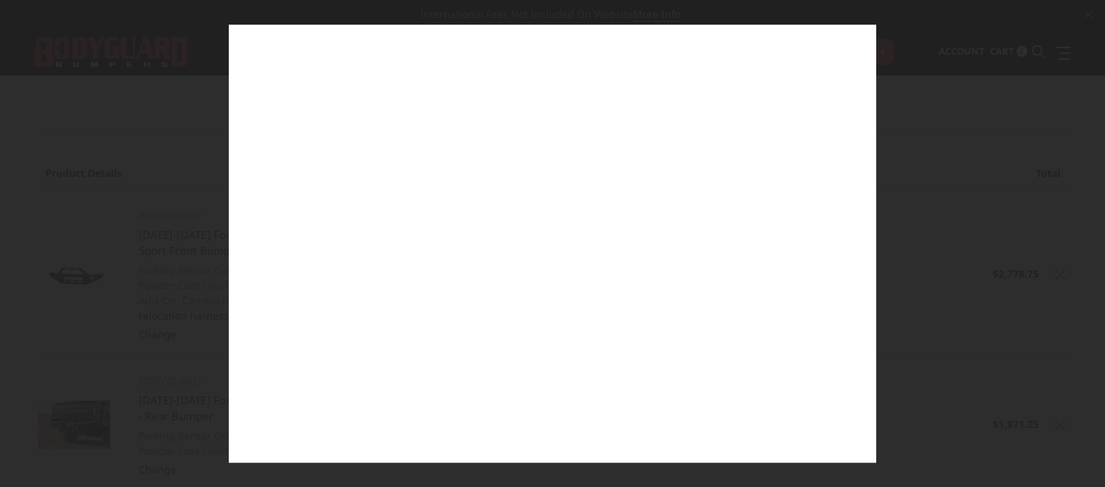
click at [512, 255] on div "× Configure '2023-2025 Ford F450-550 - DBL Designs Custom Product - A2 Series -…" at bounding box center [552, 243] width 647 height 438
click at [530, 138] on div "× Configure '2023-2025 Ford F450-550 - DBL Designs Custom Product - A2 Series -…" at bounding box center [552, 243] width 647 height 438
click at [322, 68] on div "× Configure '2023-2025 Ford F450-550 - DBL Designs Custom Product - A2 Series -…" at bounding box center [552, 243] width 647 height 438
click at [661, 133] on div "× Configure '2023-2025 Ford F450-550 - DBL Designs Custom Product - A2 Series -…" at bounding box center [552, 243] width 647 height 438
drag, startPoint x: 859, startPoint y: 34, endPoint x: 862, endPoint y: 42, distance: 9.1
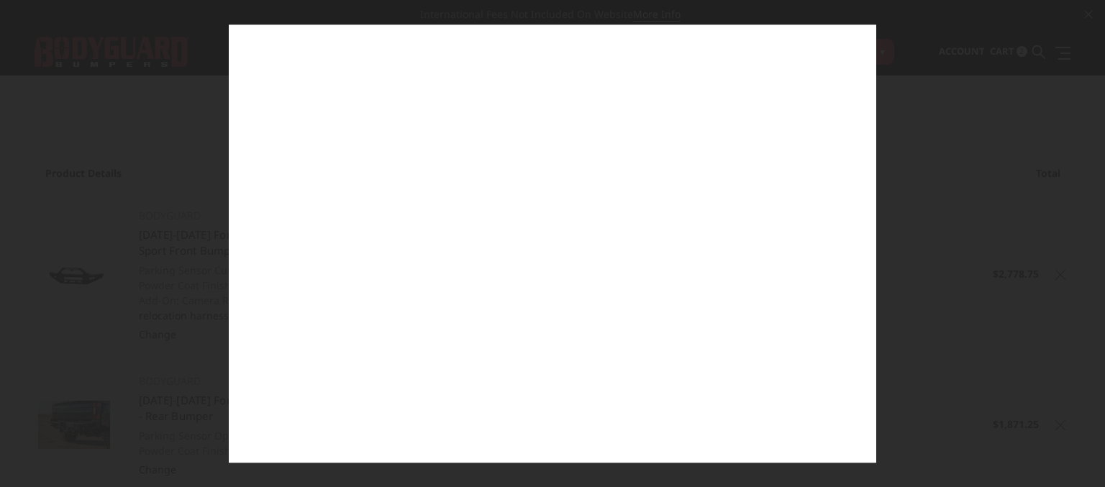
click at [862, 42] on div "× Configure '2023-2025 Ford F450-550 - DBL Designs Custom Product - A2 Series -…" at bounding box center [552, 243] width 647 height 438
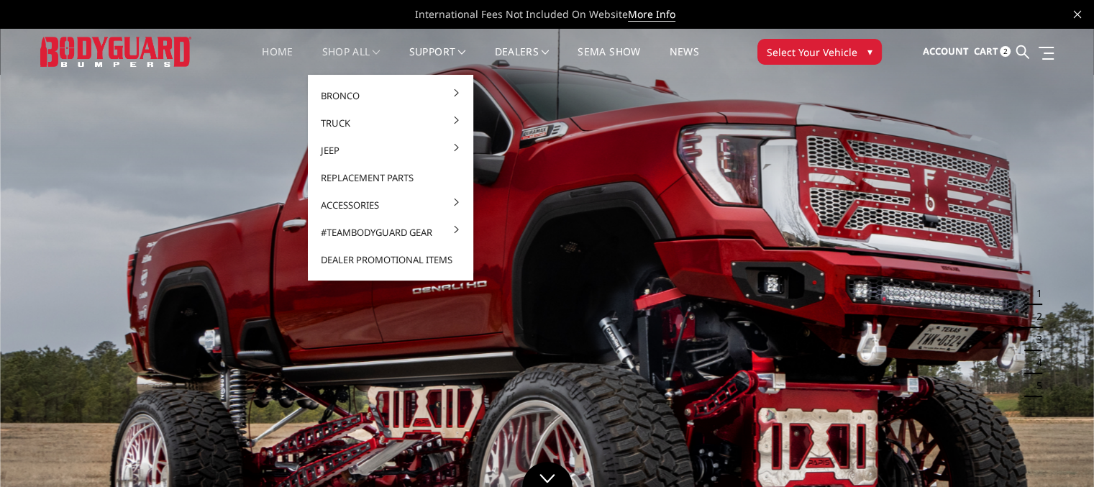
click at [338, 52] on link "shop all" at bounding box center [351, 61] width 58 height 28
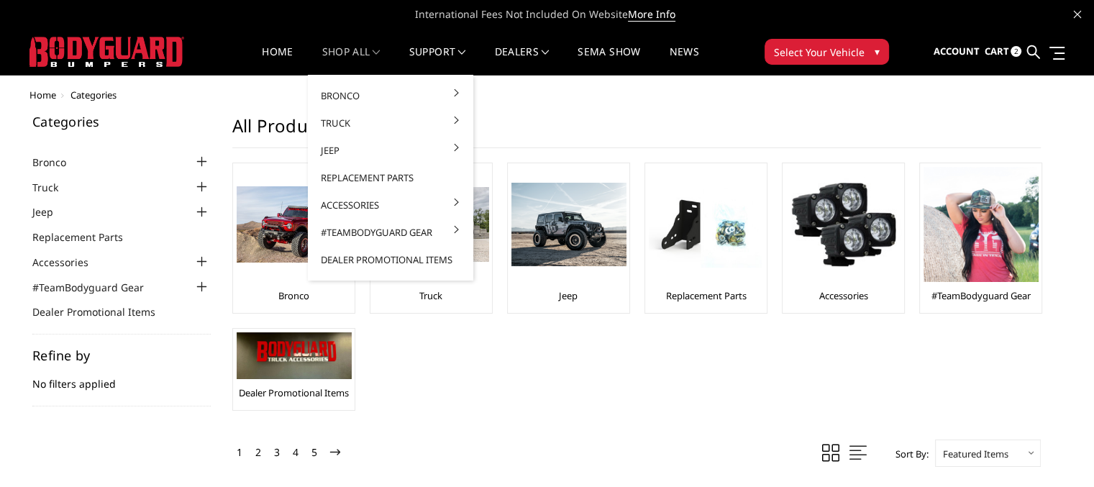
click at [339, 53] on link "shop all" at bounding box center [351, 61] width 58 height 28
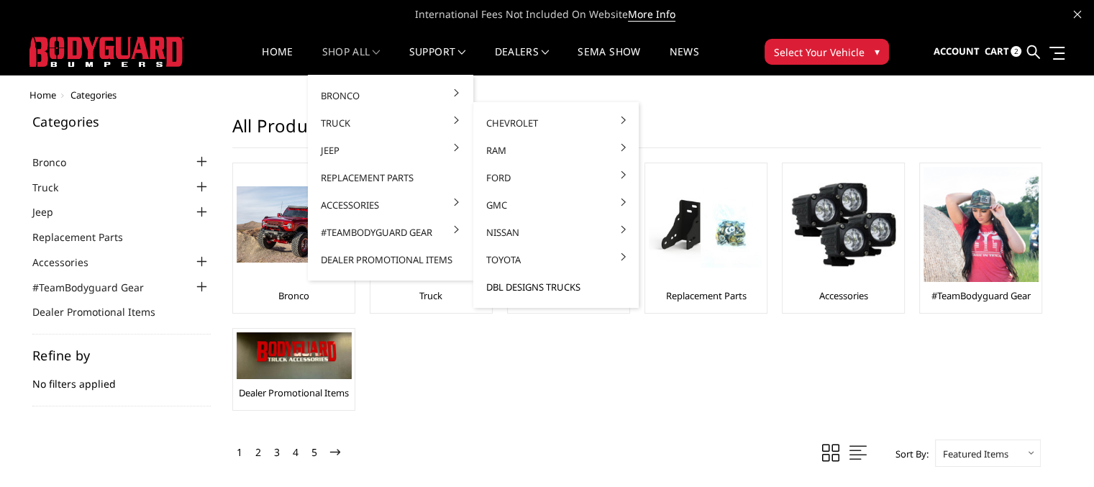
click at [559, 288] on link "DBL Designs Trucks" at bounding box center [556, 286] width 154 height 27
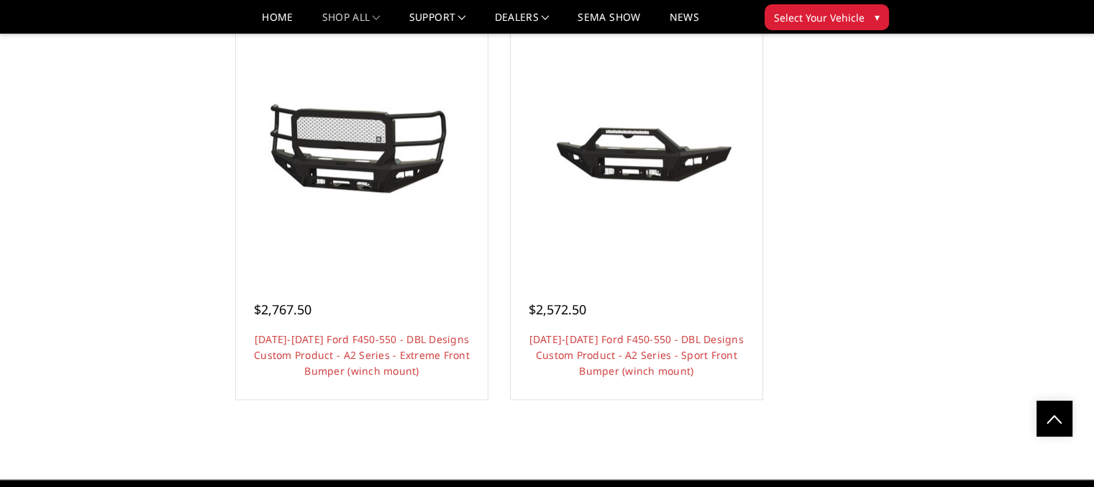
scroll to position [1552, 0]
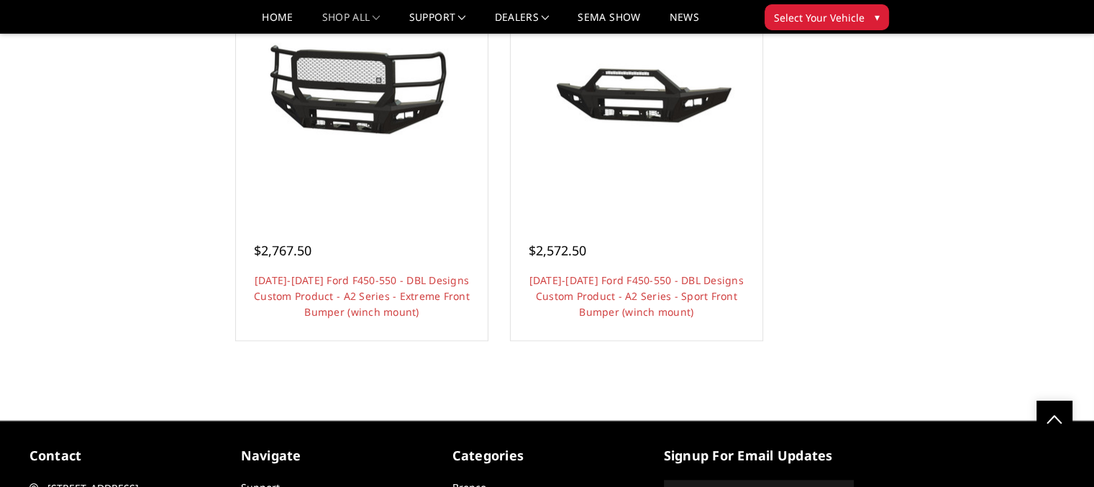
click at [641, 339] on link "Choose Options" at bounding box center [636, 352] width 109 height 27
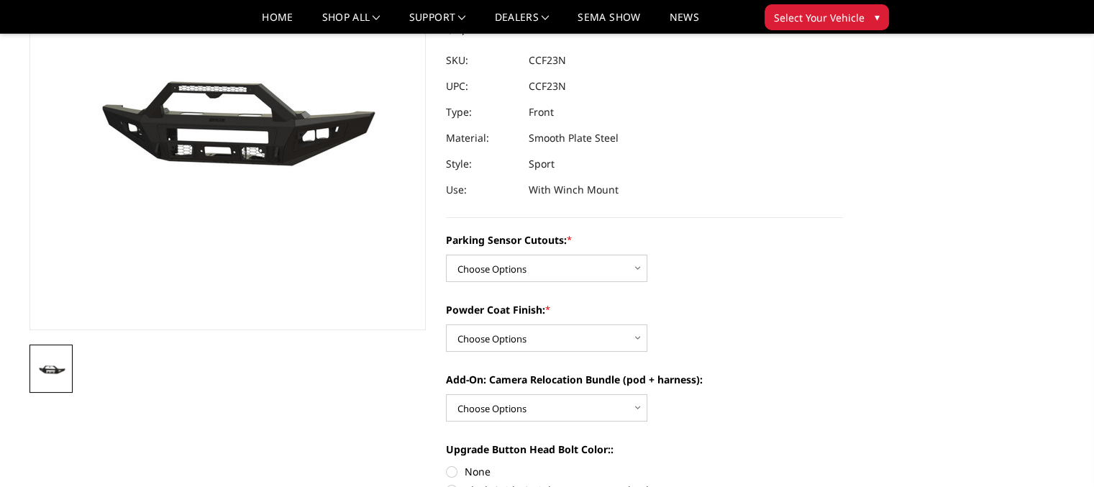
scroll to position [288, 0]
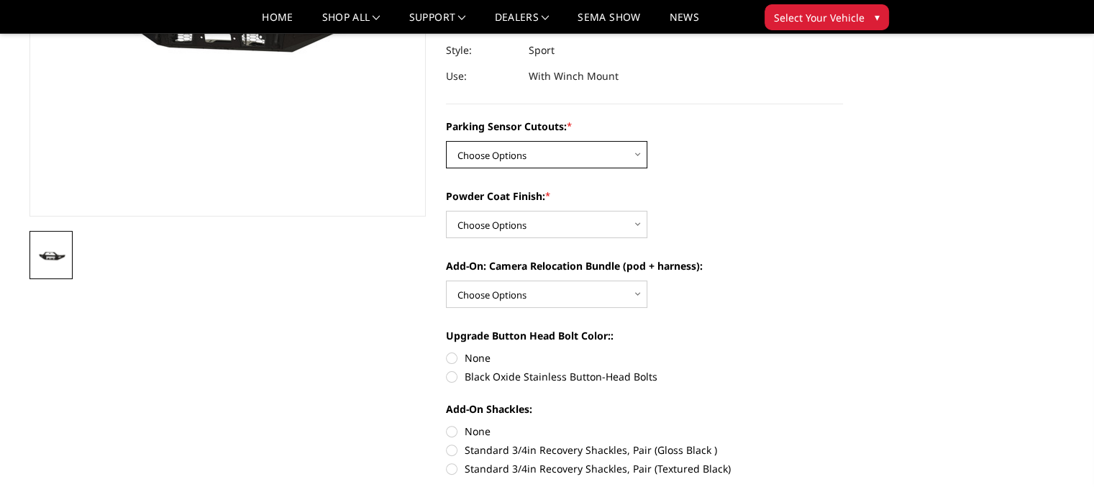
click at [639, 156] on select "Choose Options Yes - I have front parking sensors No - I do NOT have parking se…" at bounding box center [546, 154] width 201 height 27
select select "540"
click at [446, 141] on select "Choose Options Yes - I have front parking sensors No - I do NOT have parking se…" at bounding box center [546, 154] width 201 height 27
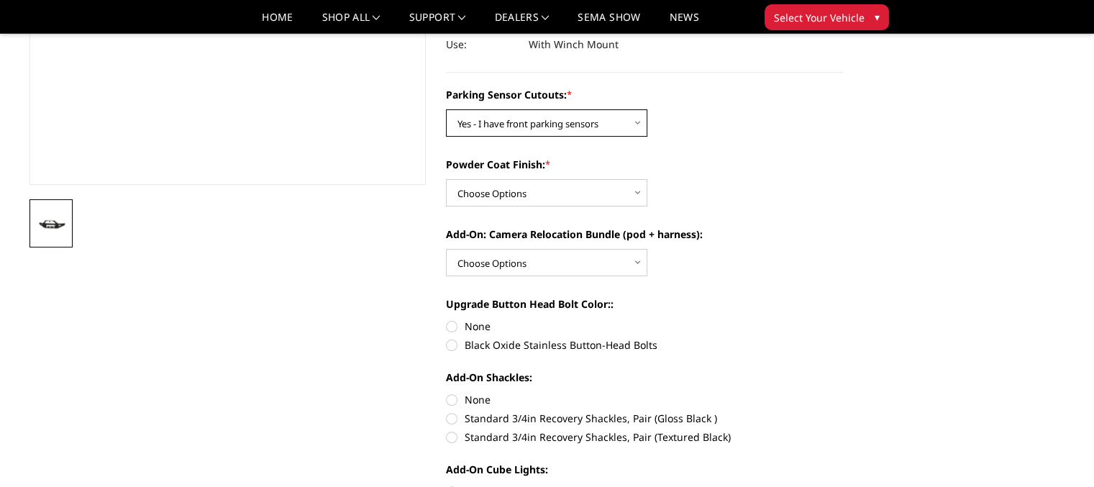
scroll to position [383, 0]
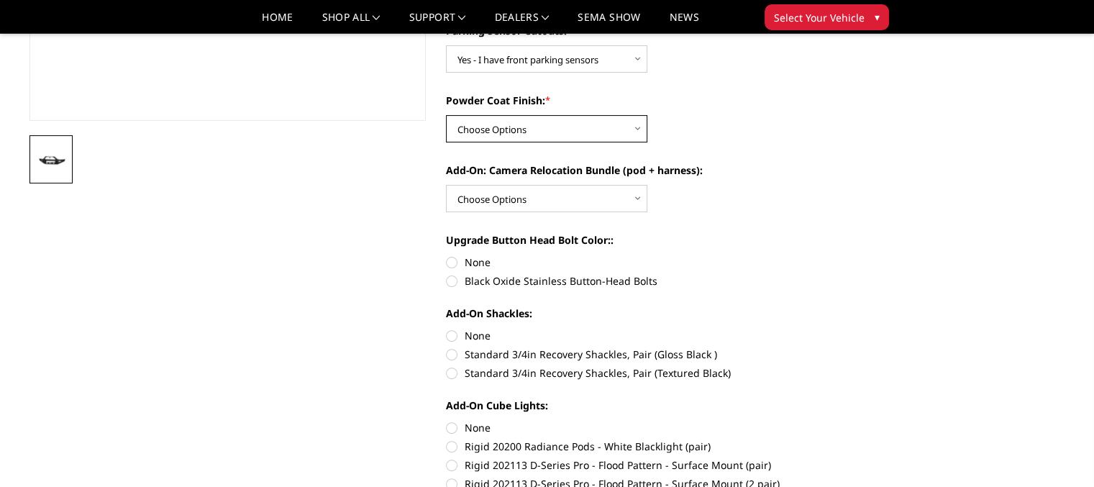
click at [635, 129] on select "Choose Options Bare metal (included) Texture Black Powder Coat" at bounding box center [546, 128] width 201 height 27
select select "518"
click at [446, 115] on select "Choose Options Bare metal (included) Texture Black Powder Coat" at bounding box center [546, 128] width 201 height 27
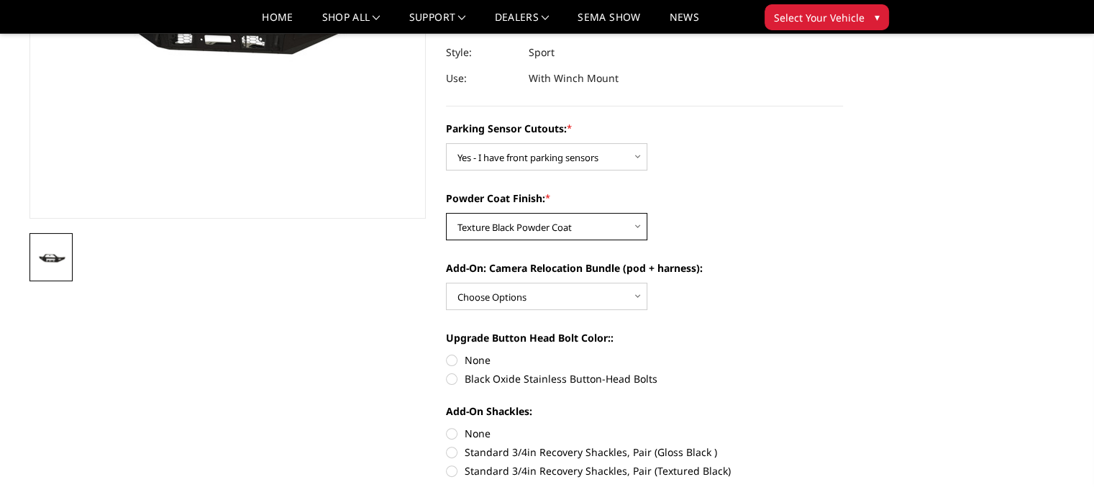
scroll to position [288, 0]
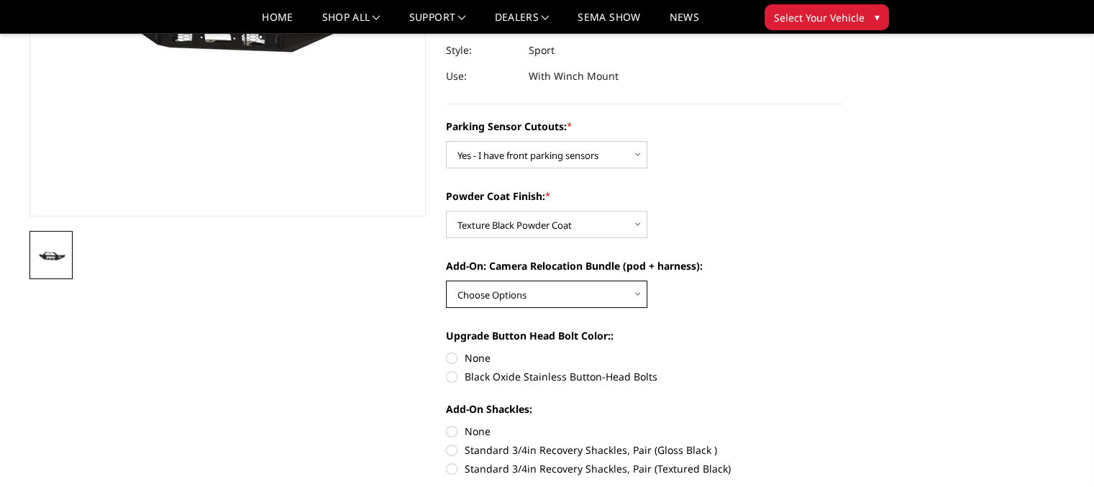
click at [638, 295] on select "Choose Options WITH front camera relocation harness + pod mount WITHOUT front c…" at bounding box center [546, 293] width 201 height 27
select select "1699"
click at [446, 280] on select "Choose Options WITH front camera relocation harness + pod mount WITHOUT front c…" at bounding box center [546, 293] width 201 height 27
click at [452, 358] on label "None" at bounding box center [644, 357] width 397 height 15
click at [447, 351] on input "None" at bounding box center [446, 350] width 1 height 1
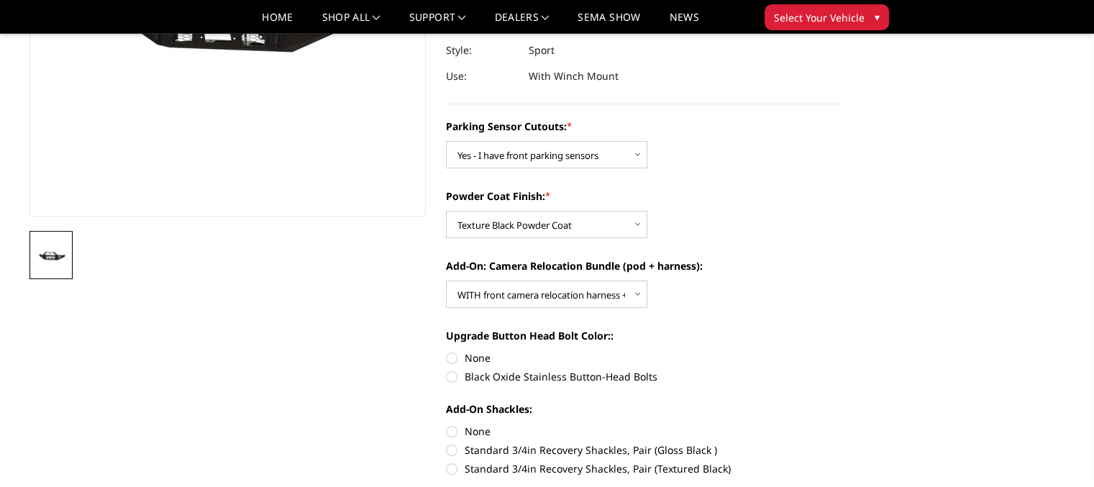
radio input "true"
click at [452, 432] on label "None" at bounding box center [644, 431] width 397 height 15
click at [447, 424] on input "None" at bounding box center [446, 424] width 1 height 1
radio input "true"
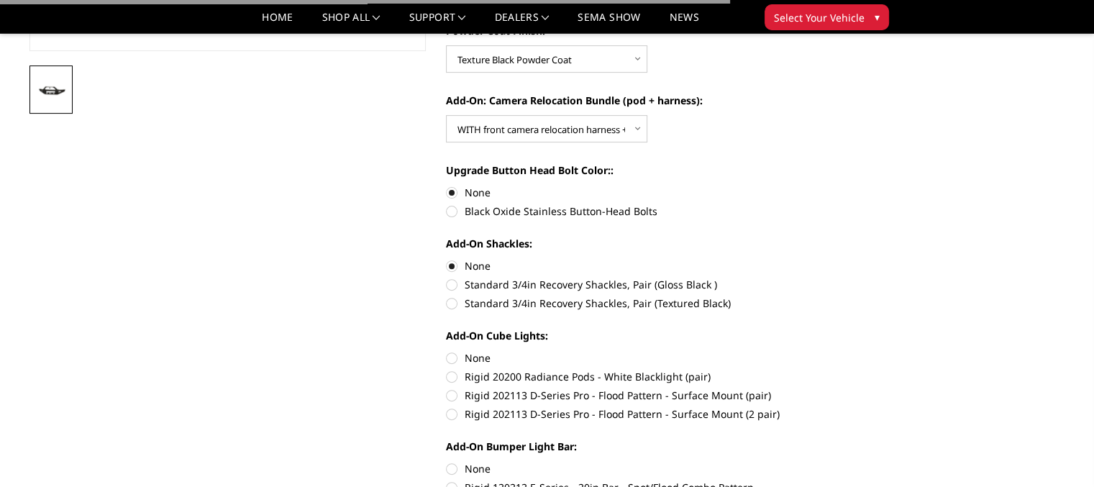
scroll to position [479, 0]
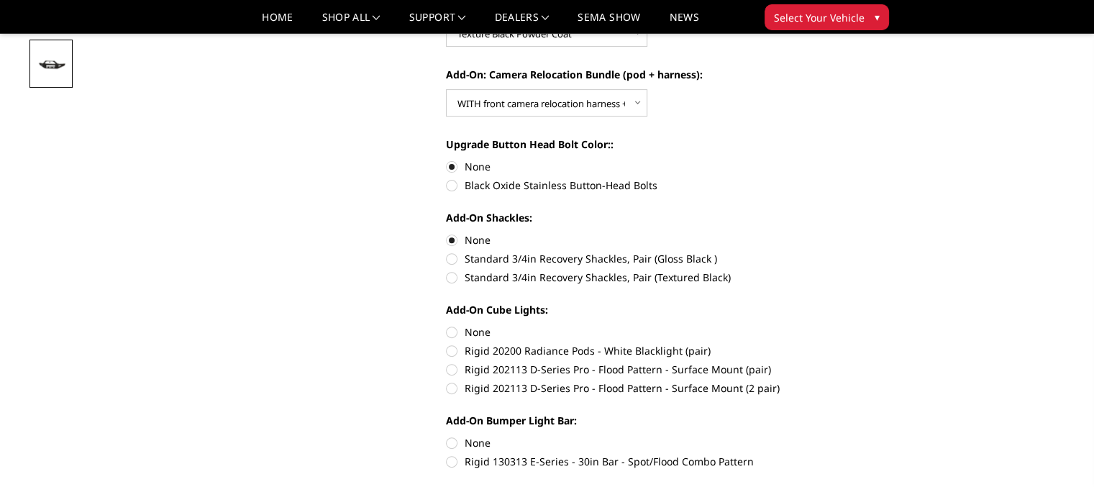
click at [454, 331] on label "None" at bounding box center [644, 331] width 397 height 15
click at [447, 325] on input "None" at bounding box center [446, 324] width 1 height 1
radio input "true"
click at [453, 442] on label "None" at bounding box center [644, 442] width 397 height 15
click at [447, 436] on input "None" at bounding box center [446, 435] width 1 height 1
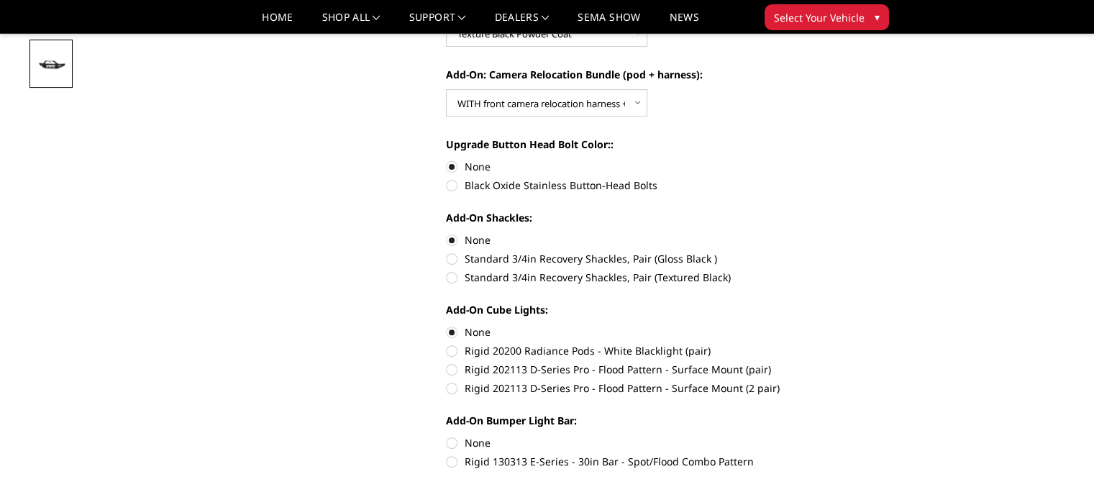
radio input "true"
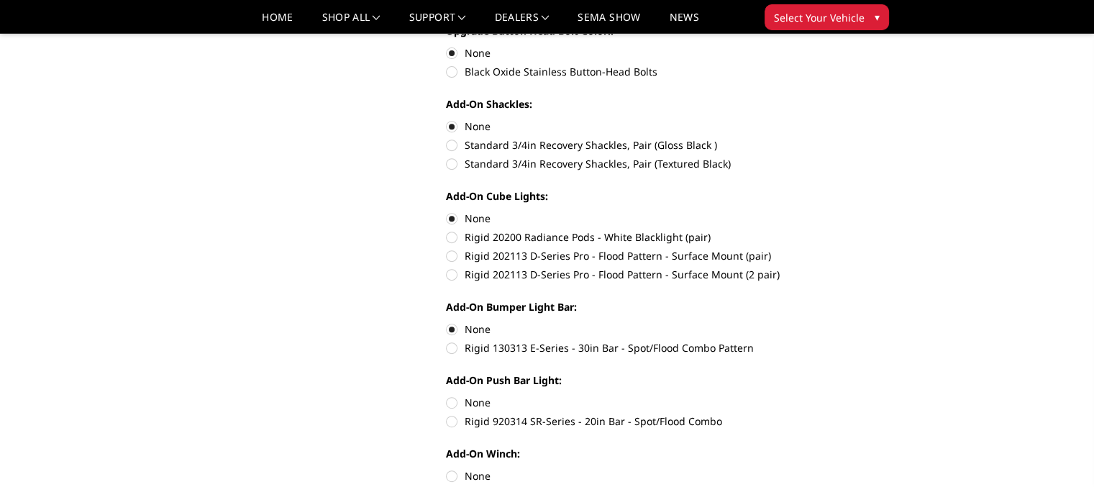
scroll to position [671, 0]
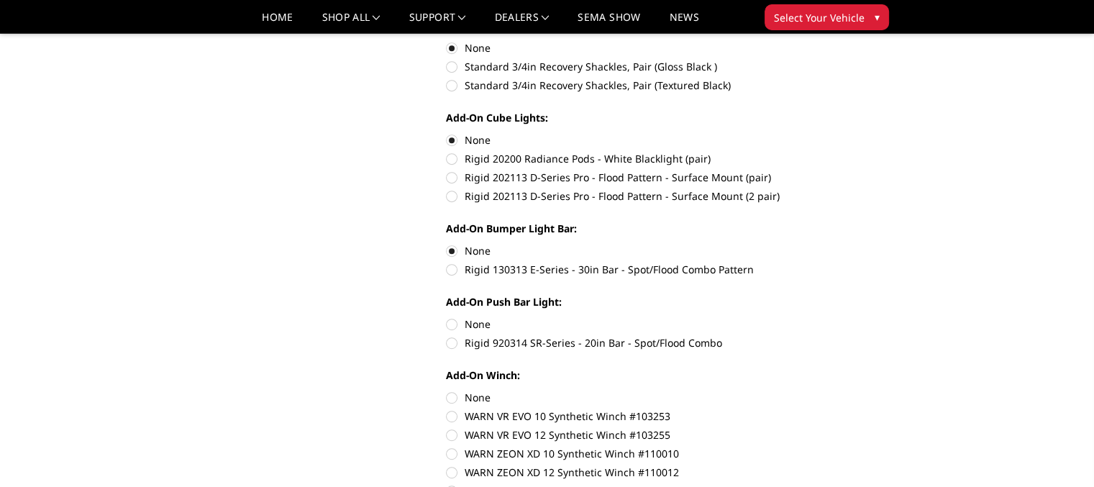
click at [452, 324] on label "None" at bounding box center [644, 323] width 397 height 15
click at [447, 317] on input "None" at bounding box center [446, 316] width 1 height 1
radio input "true"
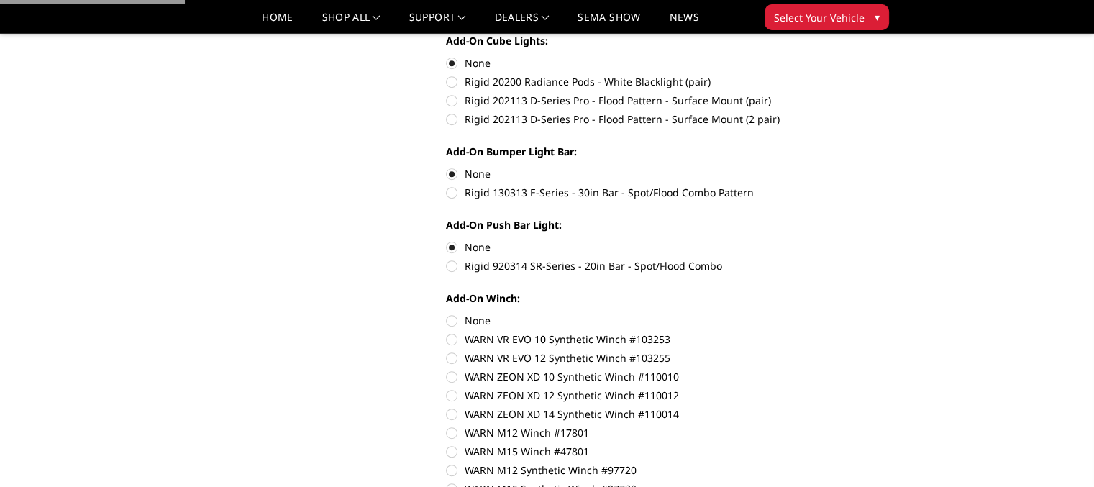
scroll to position [863, 0]
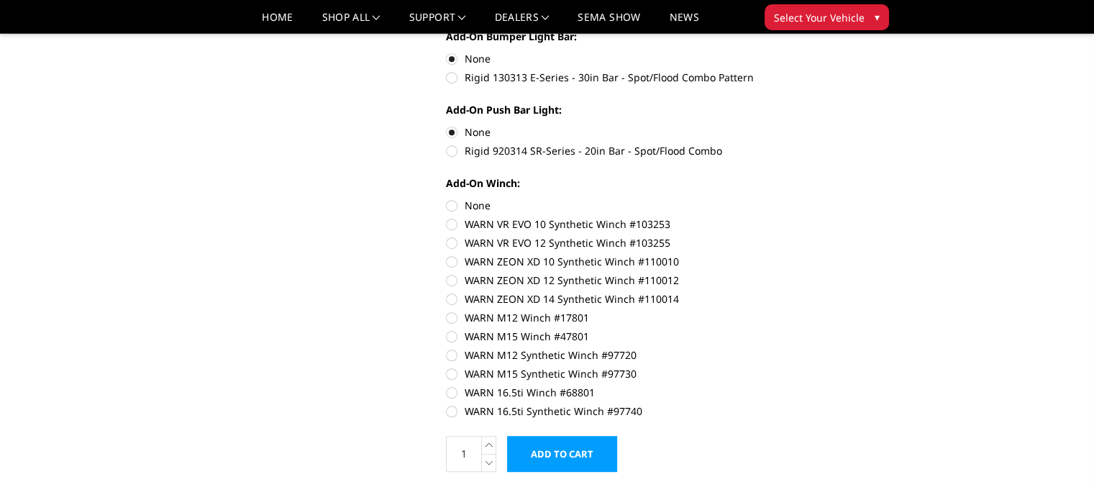
click at [449, 204] on label "None" at bounding box center [644, 205] width 397 height 15
click at [447, 198] on input "None" at bounding box center [446, 198] width 1 height 1
radio input "true"
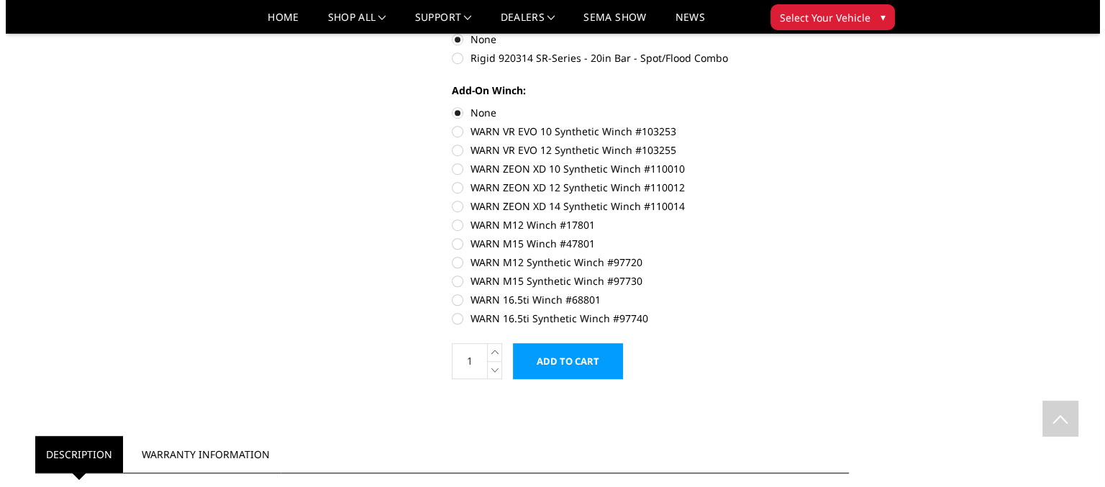
scroll to position [959, 0]
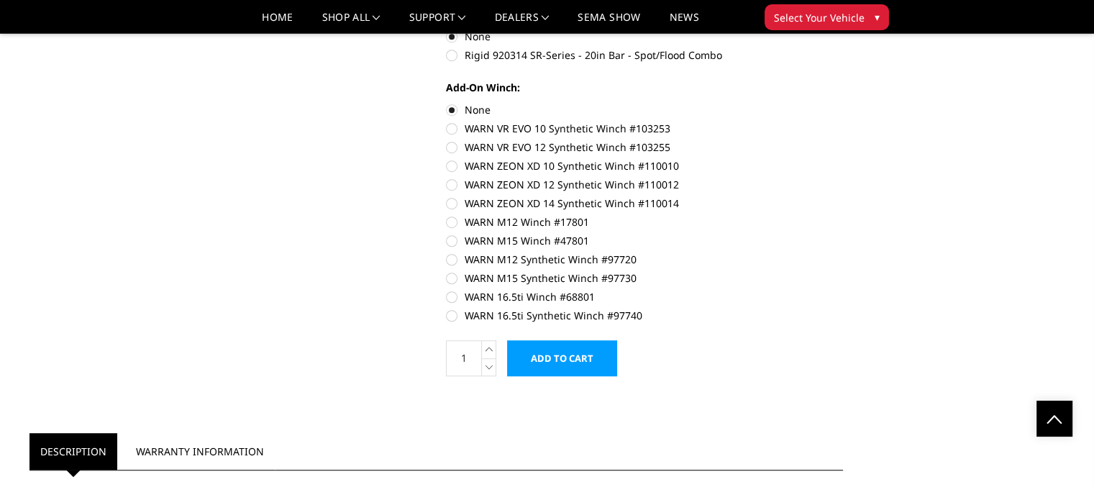
click at [577, 357] on input "Add to Cart" at bounding box center [562, 358] width 110 height 36
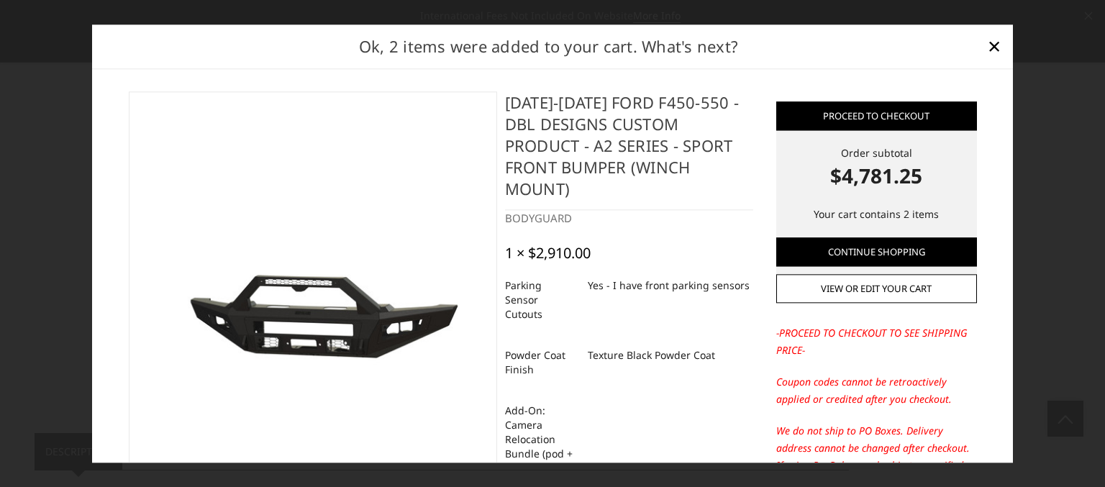
drag, startPoint x: 824, startPoint y: 174, endPoint x: 919, endPoint y: 182, distance: 95.3
click at [919, 182] on strong "$4,781.25" at bounding box center [876, 175] width 201 height 30
copy strong "$4,781.25"
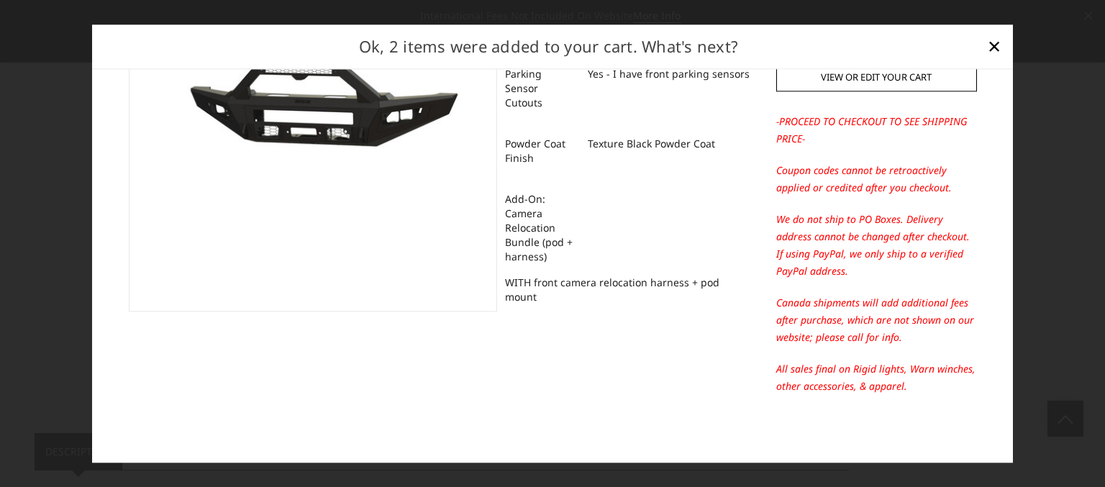
scroll to position [0, 0]
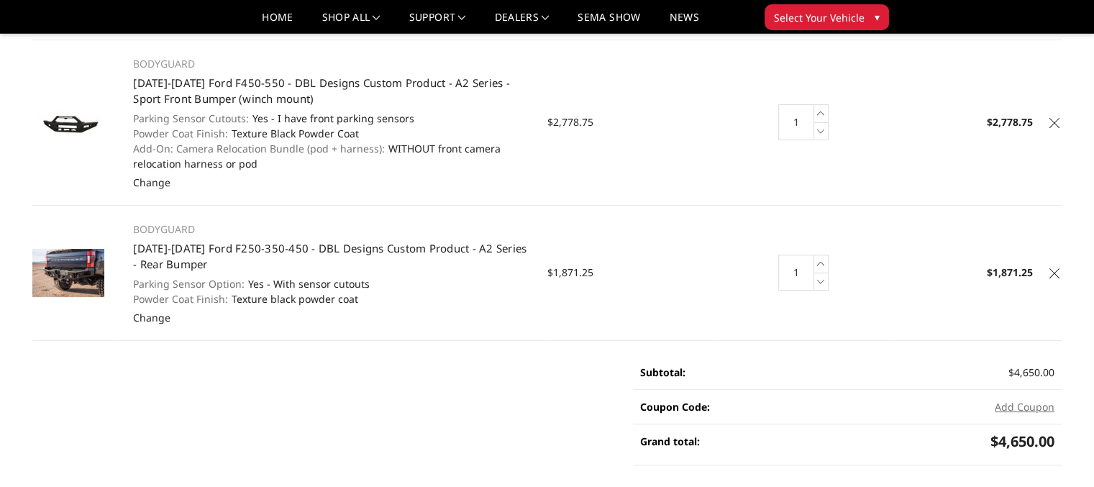
scroll to position [96, 0]
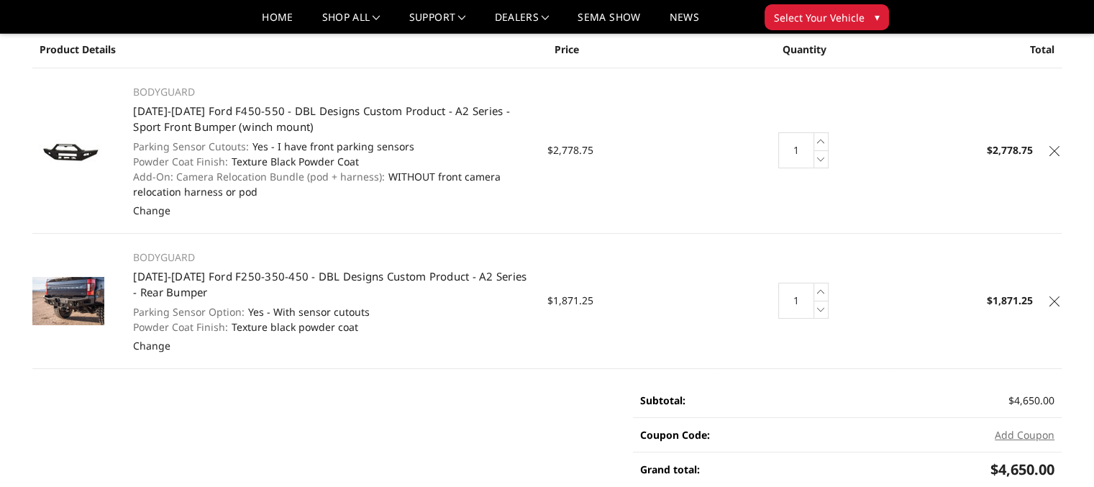
click at [1055, 149] on icon at bounding box center [1054, 151] width 10 height 10
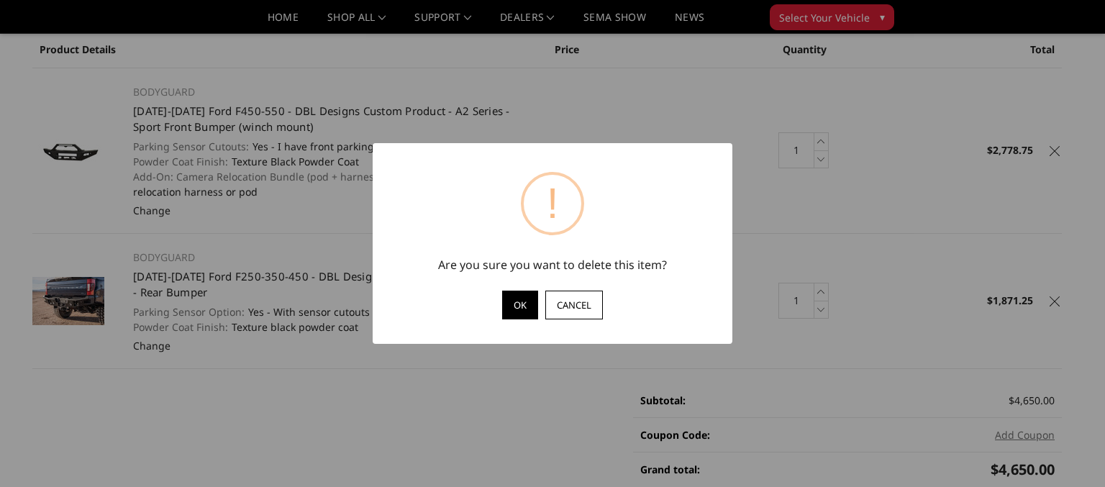
click at [523, 305] on button "OK" at bounding box center [520, 305] width 36 height 29
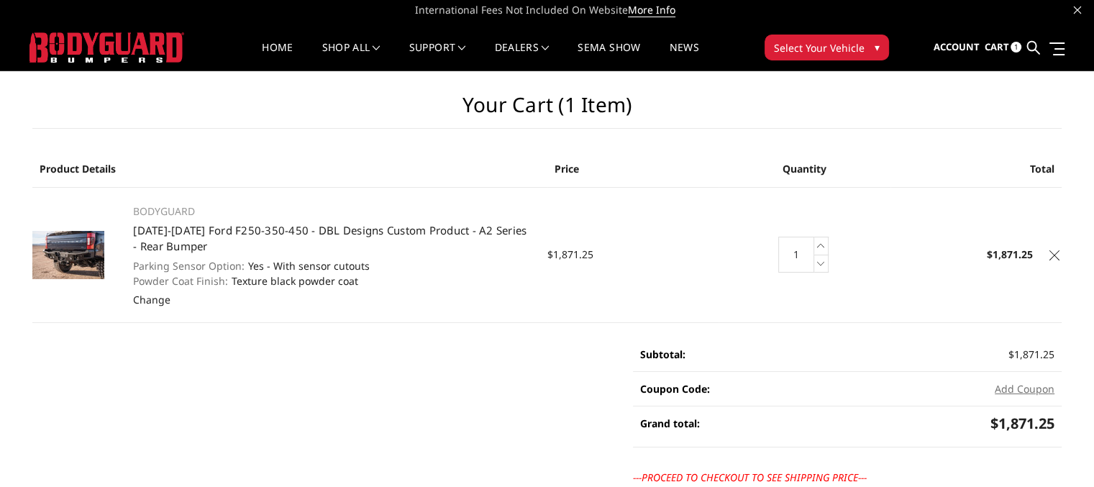
scroll to position [0, 0]
